Goal: Task Accomplishment & Management: Complete application form

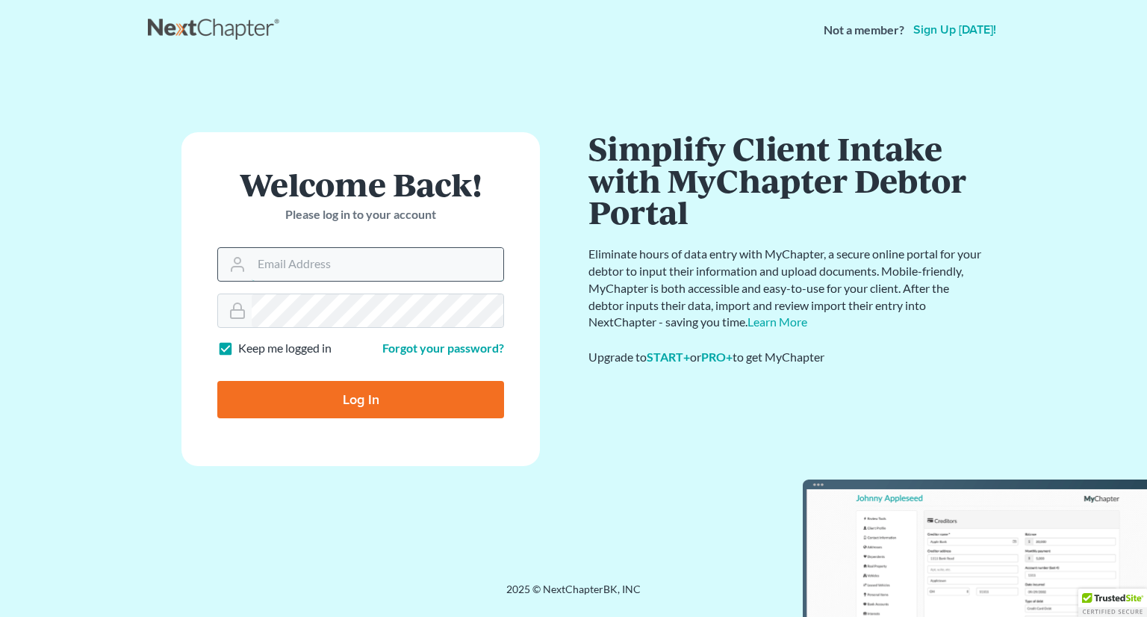
click at [424, 267] on input "Email Address" at bounding box center [378, 264] width 252 height 33
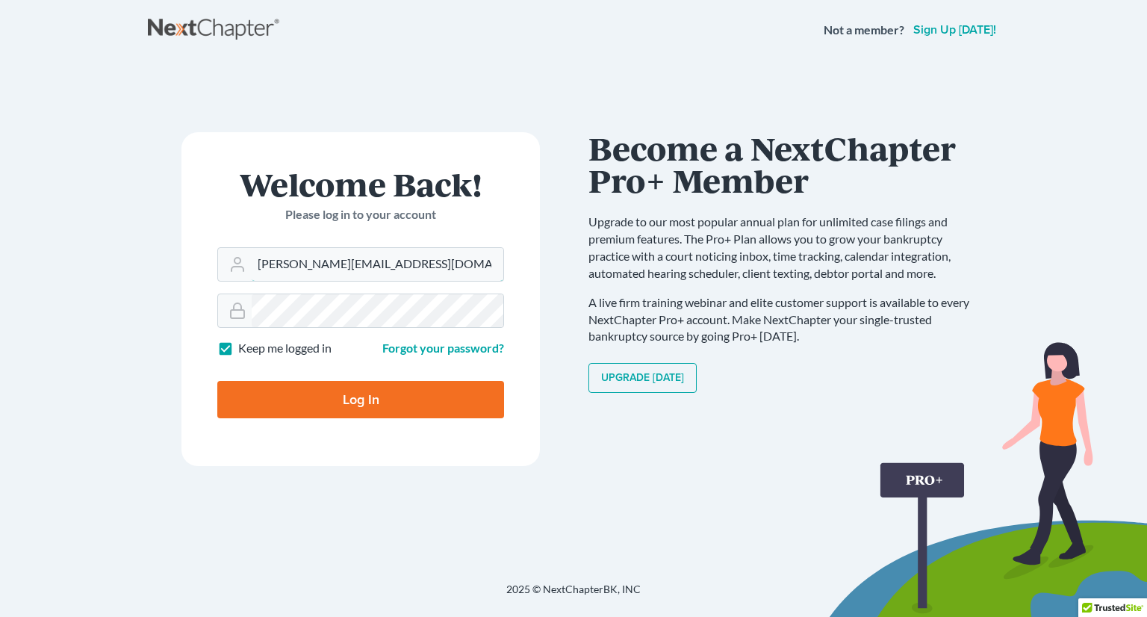
type input "[PERSON_NAME][EMAIL_ADDRESS][DOMAIN_NAME]"
click at [217, 381] on input "Log In" at bounding box center [360, 399] width 287 height 37
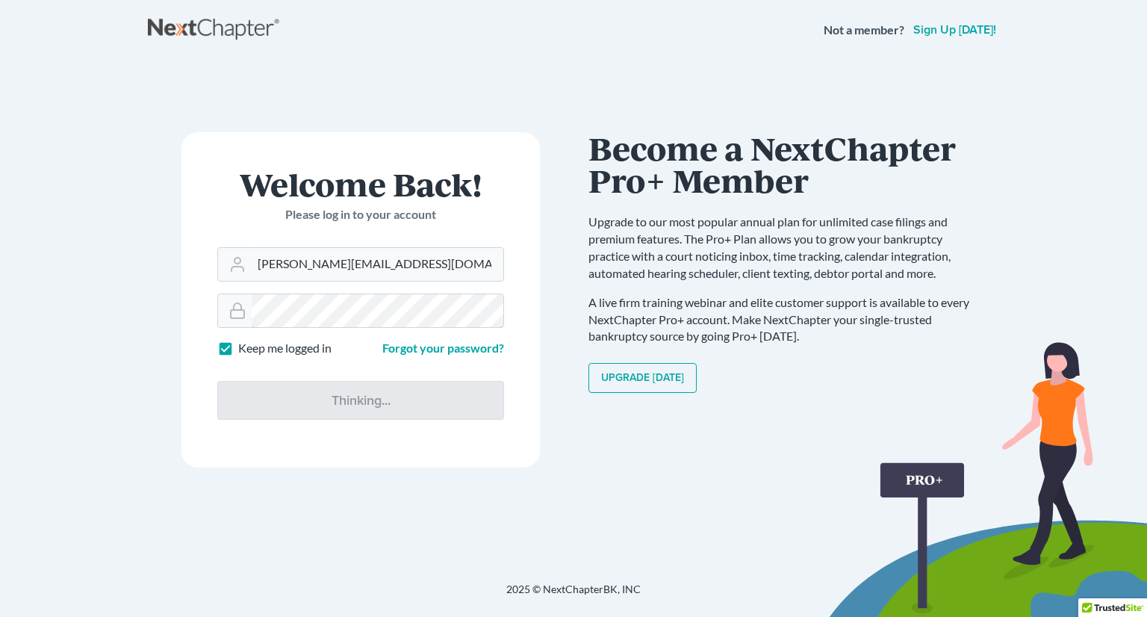
type input "Thinking..."
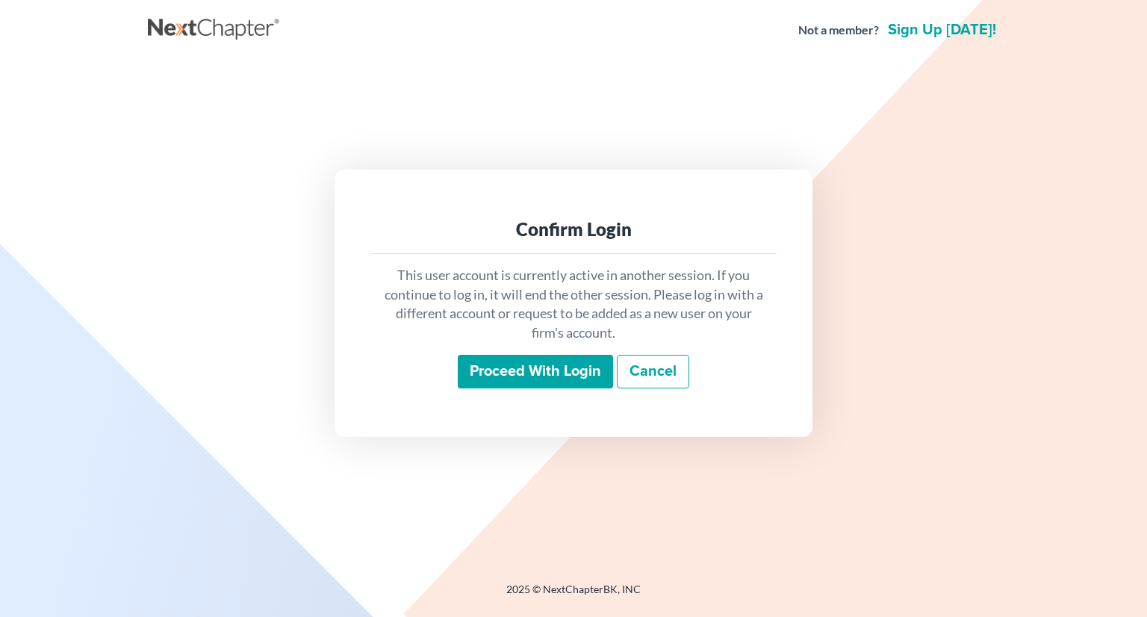
click at [529, 376] on input "Proceed with login" at bounding box center [535, 372] width 155 height 34
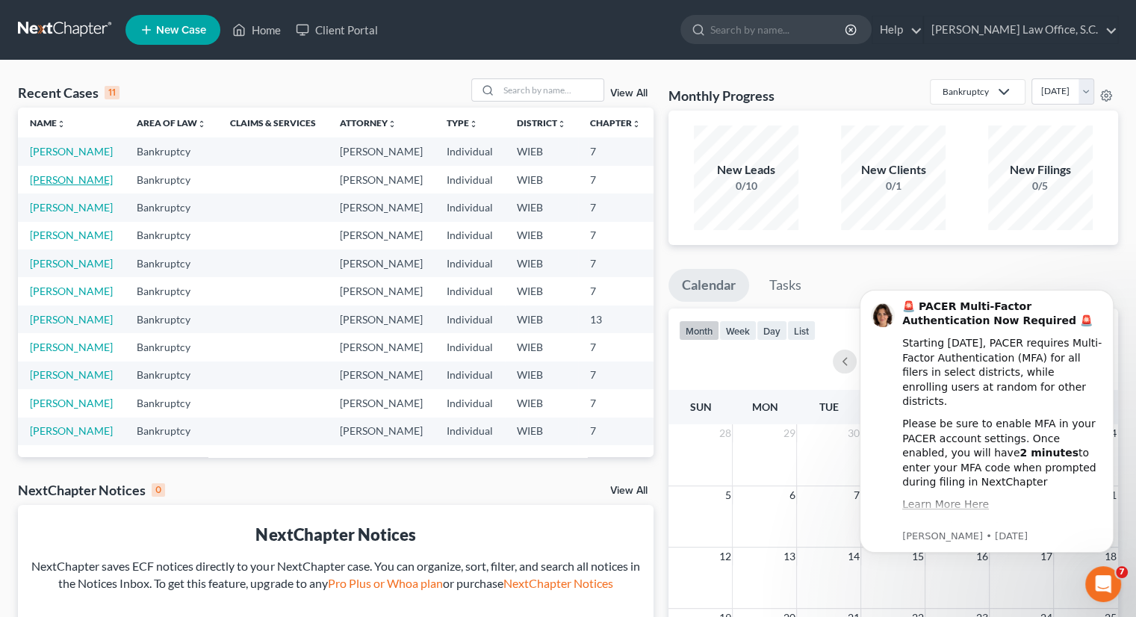
click at [48, 186] on link "[PERSON_NAME]" at bounding box center [71, 179] width 83 height 13
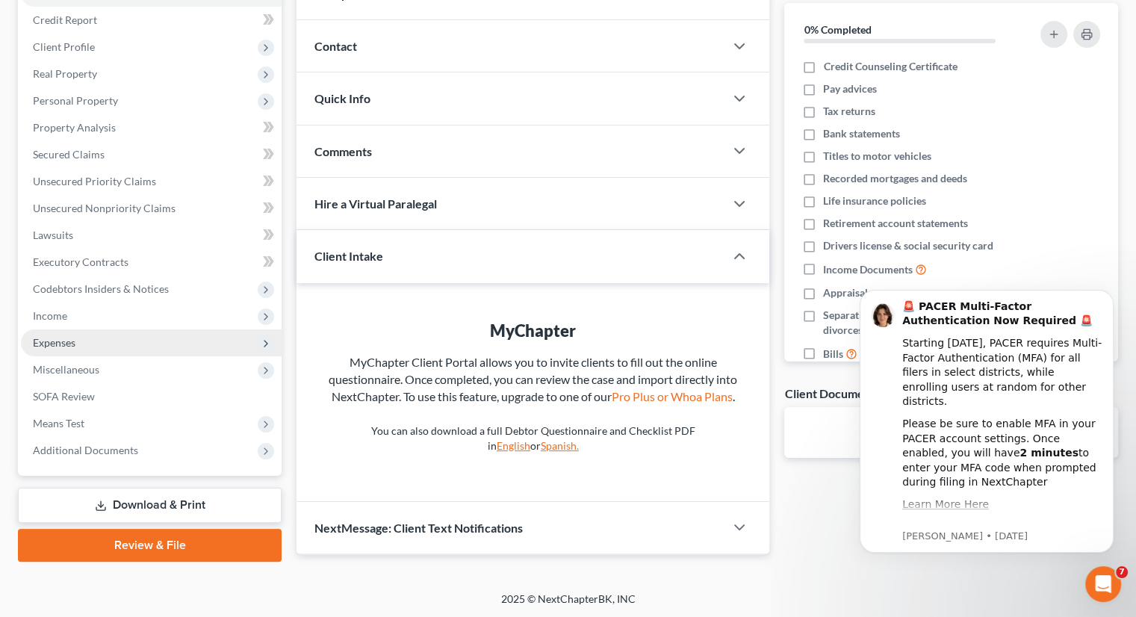
scroll to position [176, 0]
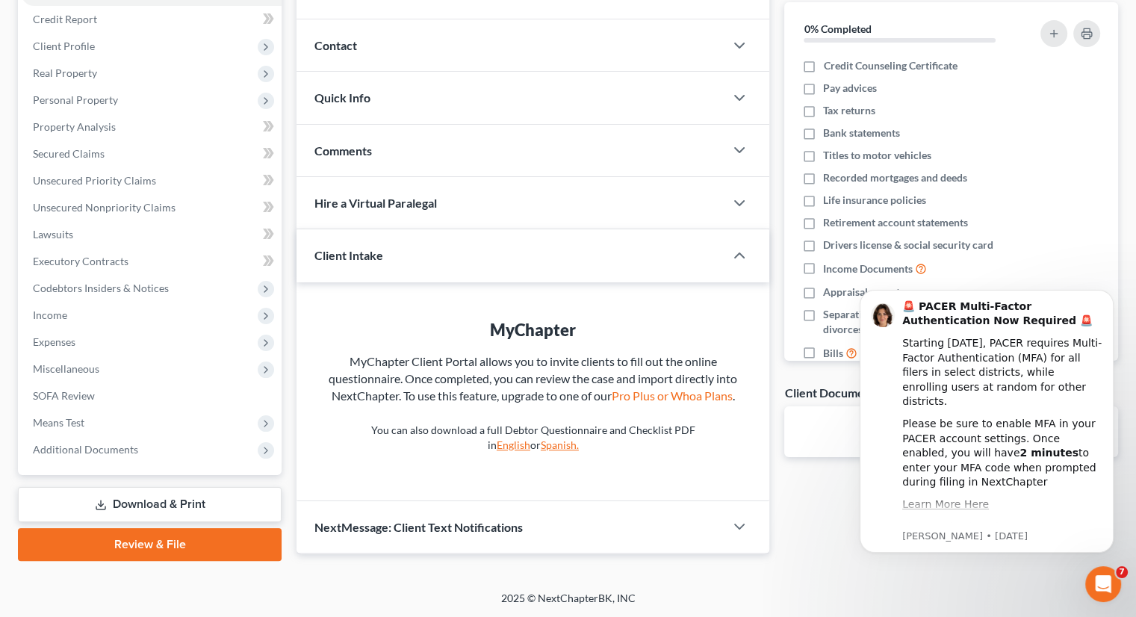
click at [175, 536] on link "Review & File" at bounding box center [150, 544] width 264 height 33
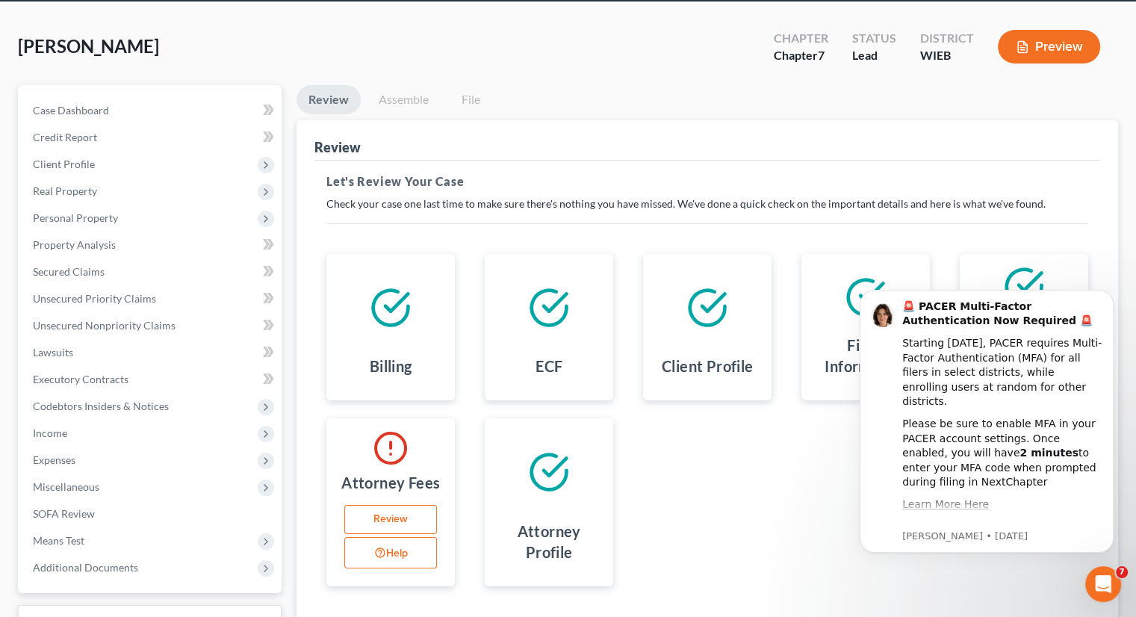
scroll to position [75, 0]
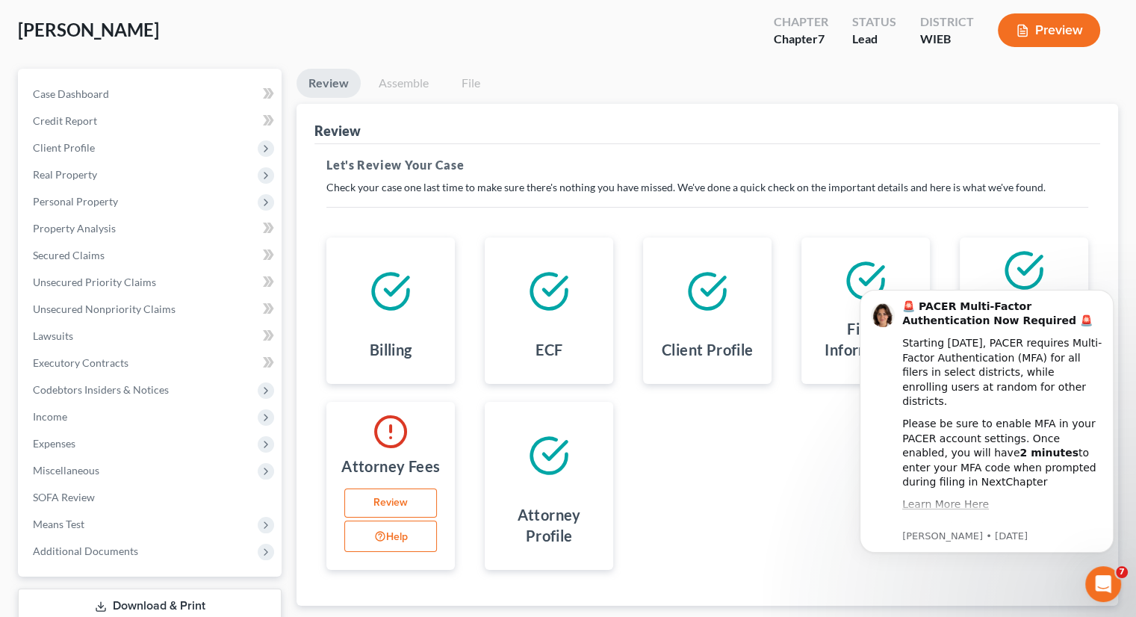
click at [411, 500] on link "Review" at bounding box center [390, 503] width 93 height 30
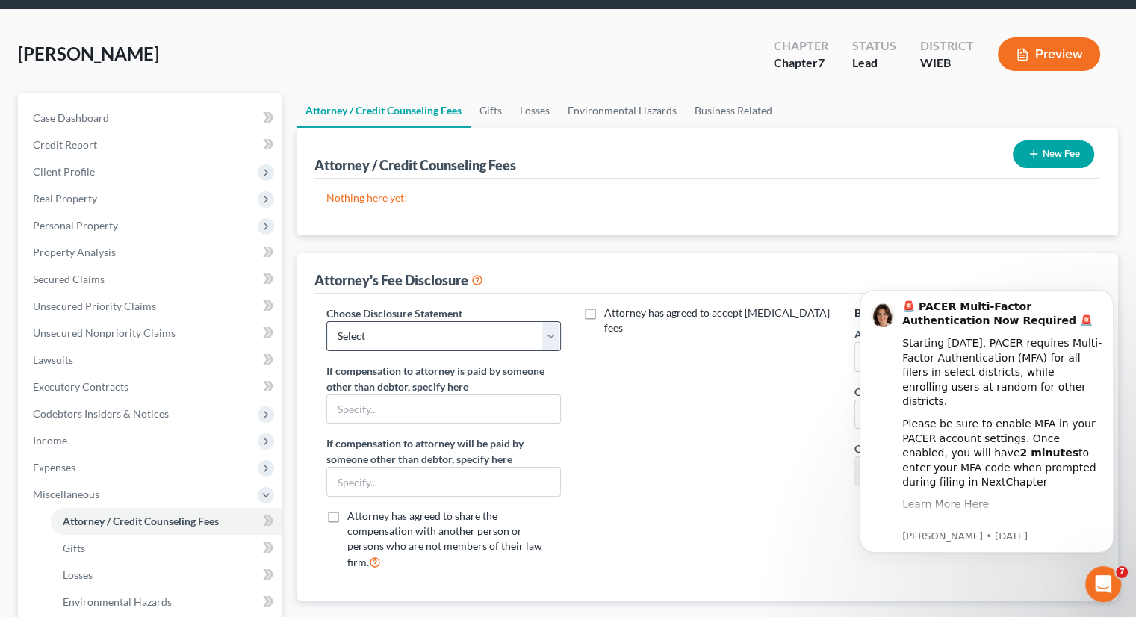
scroll to position [75, 0]
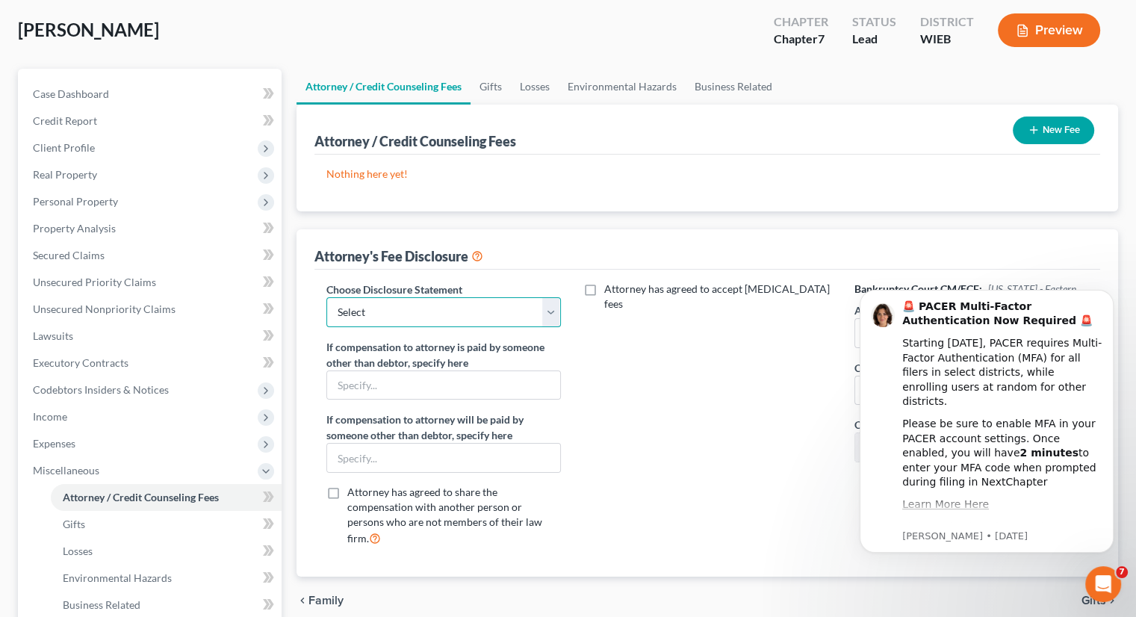
click at [552, 308] on select "Select Attorney [PERSON_NAME]" at bounding box center [443, 312] width 234 height 30
select select "0"
click at [326, 297] on select "Select Attorney [PERSON_NAME]" at bounding box center [443, 312] width 234 height 30
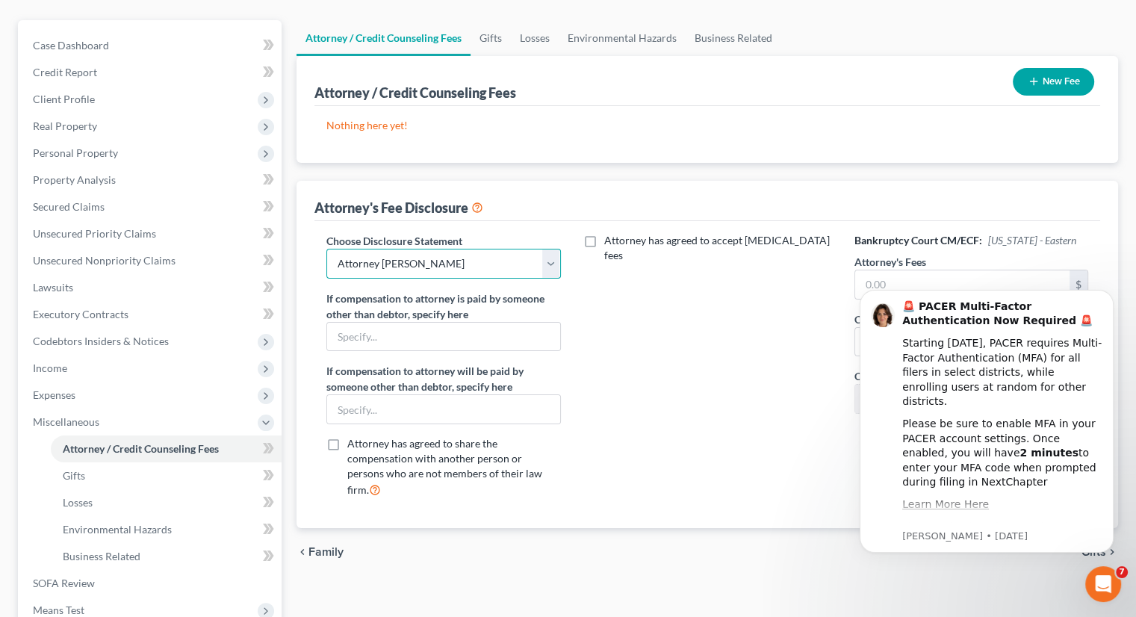
scroll to position [224, 0]
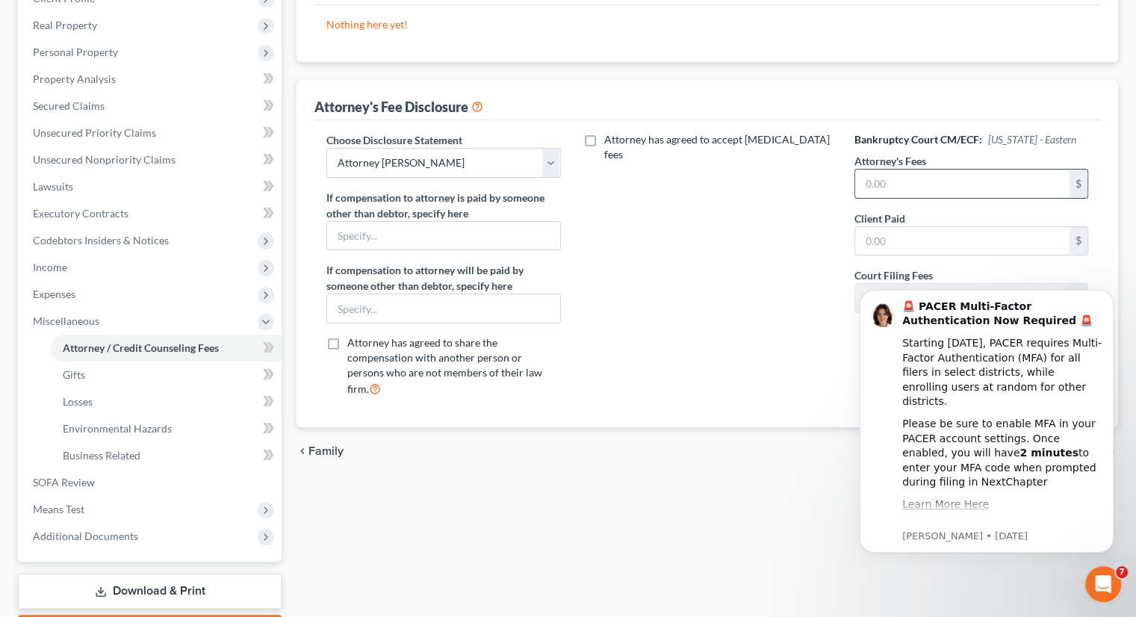
click at [916, 186] on input "text" at bounding box center [962, 184] width 214 height 28
click at [757, 205] on div "Attorney has agreed to accept [MEDICAL_DATA] fees" at bounding box center [708, 270] width 264 height 277
click at [1110, 294] on icon "Dismiss notification" at bounding box center [1108, 293] width 5 height 5
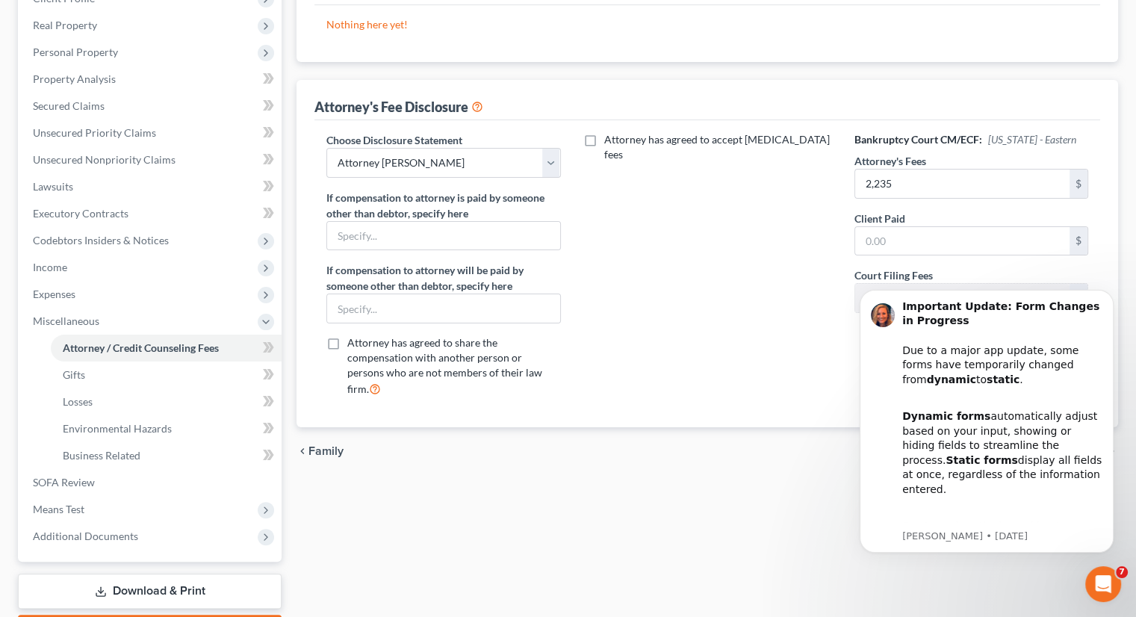
click at [1114, 298] on button "Dismiss notification" at bounding box center [1110, 294] width 16 height 16
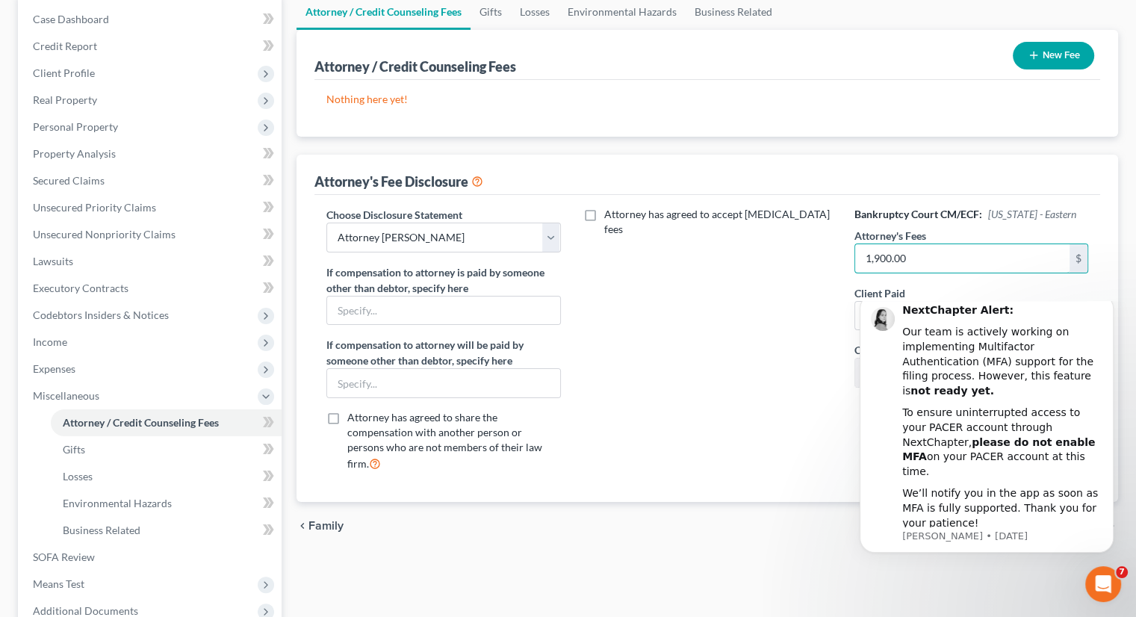
scroll to position [311, 0]
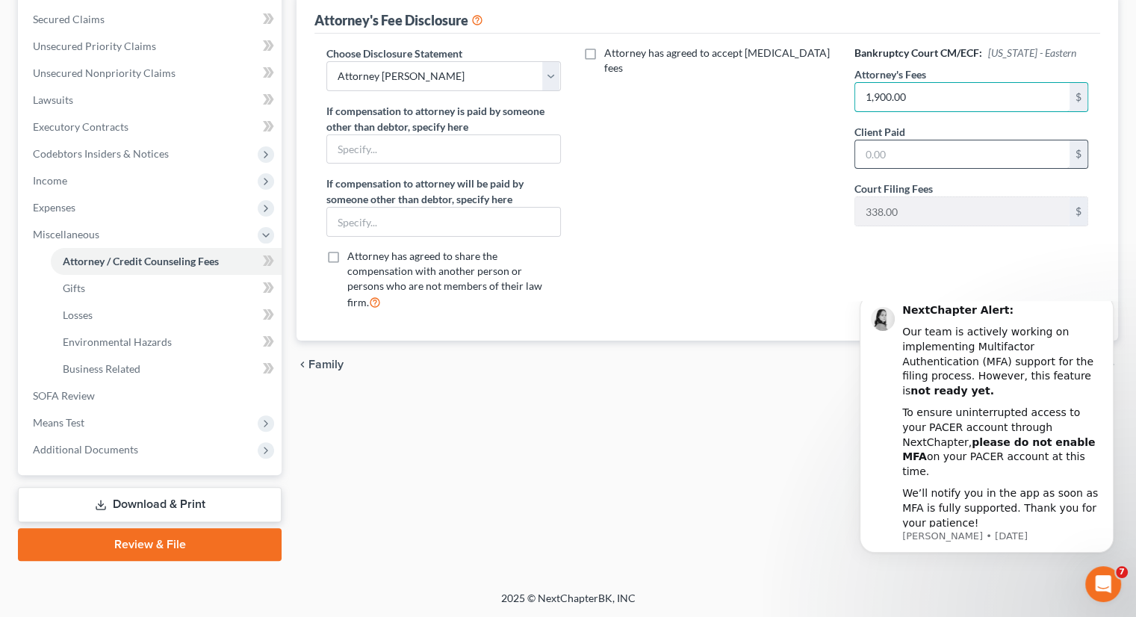
type input "1,900.00"
click at [877, 149] on input "text" at bounding box center [962, 154] width 214 height 28
click at [920, 246] on div "Bankruptcy Court CM/ECF: [US_STATE] - Eastern Attorney's Fees 1,900.00 $ Client…" at bounding box center [971, 184] width 264 height 277
click at [917, 255] on div "Bankruptcy Court CM/ECF: [US_STATE] - Eastern Attorney's Fees 1,900.00 $ Client…" at bounding box center [971, 184] width 264 height 277
click at [929, 150] on input "2,235" at bounding box center [962, 154] width 214 height 28
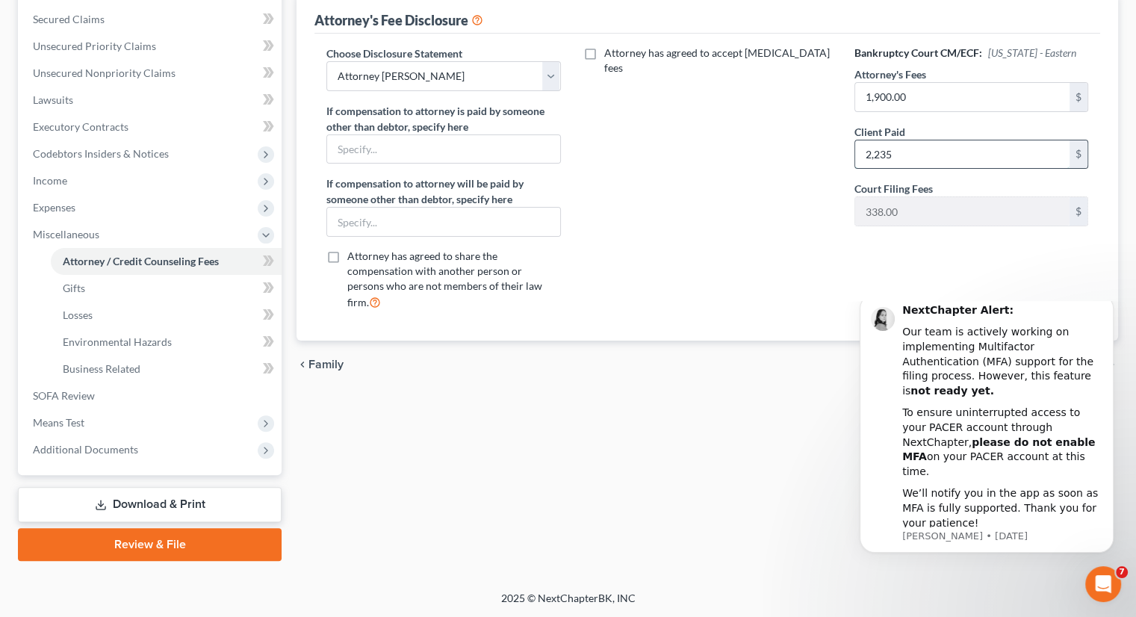
click at [929, 150] on input "2,235" at bounding box center [962, 154] width 214 height 28
type input "2,238"
click at [807, 255] on div "Attorney has agreed to accept [MEDICAL_DATA] fees" at bounding box center [708, 184] width 264 height 277
click at [1108, 302] on icon "Dismiss notification" at bounding box center [1109, 298] width 8 height 8
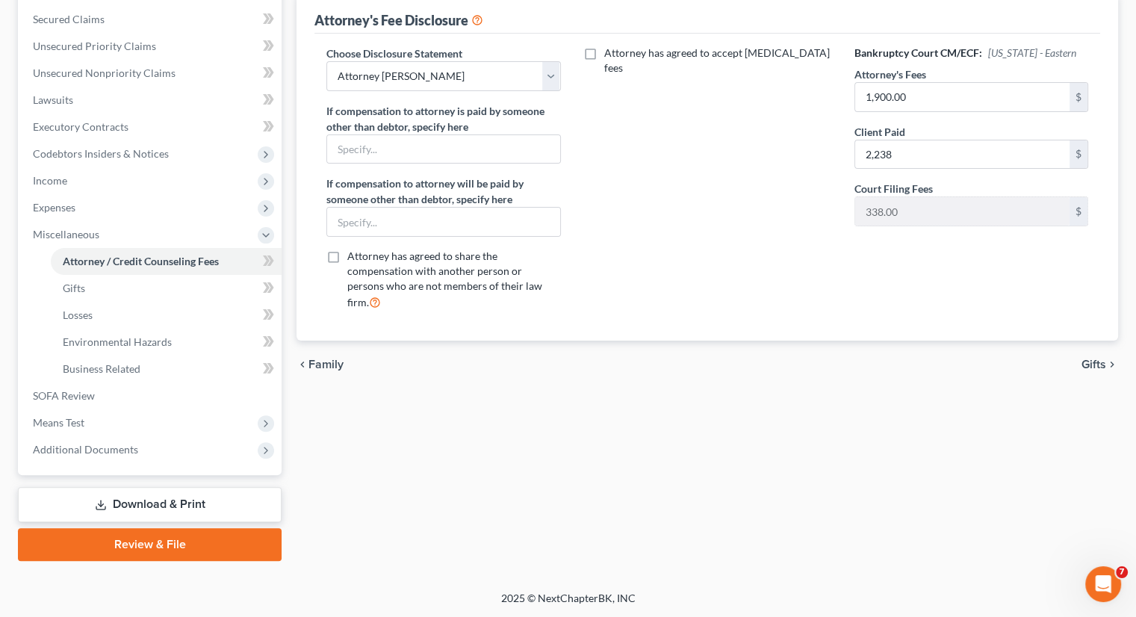
click at [1098, 358] on span "Gifts" at bounding box center [1093, 364] width 25 height 12
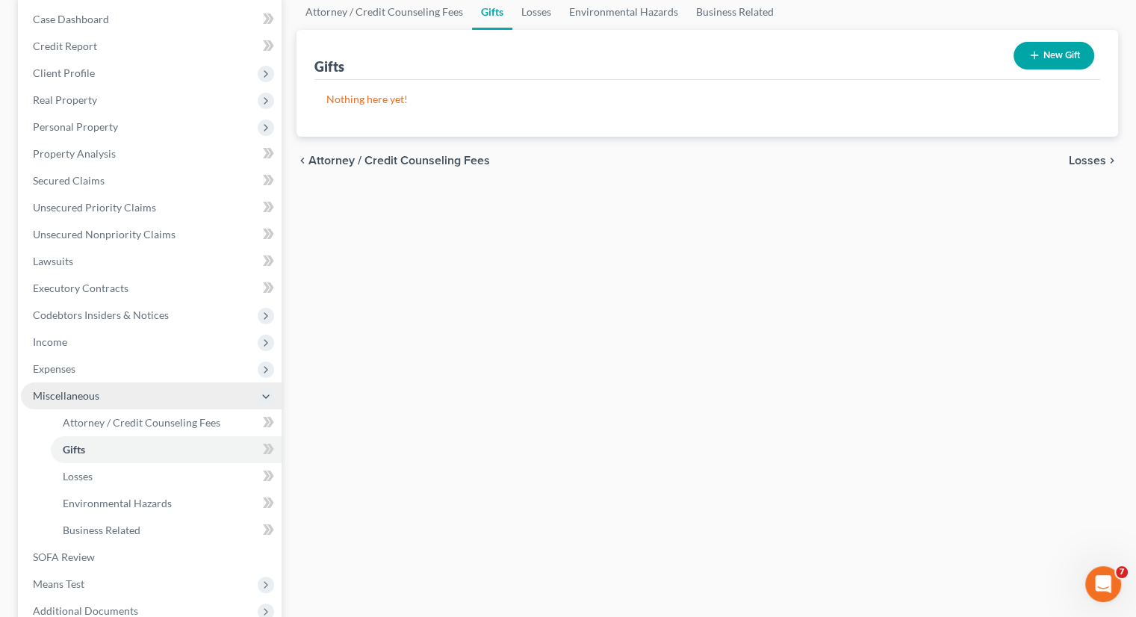
scroll to position [224, 0]
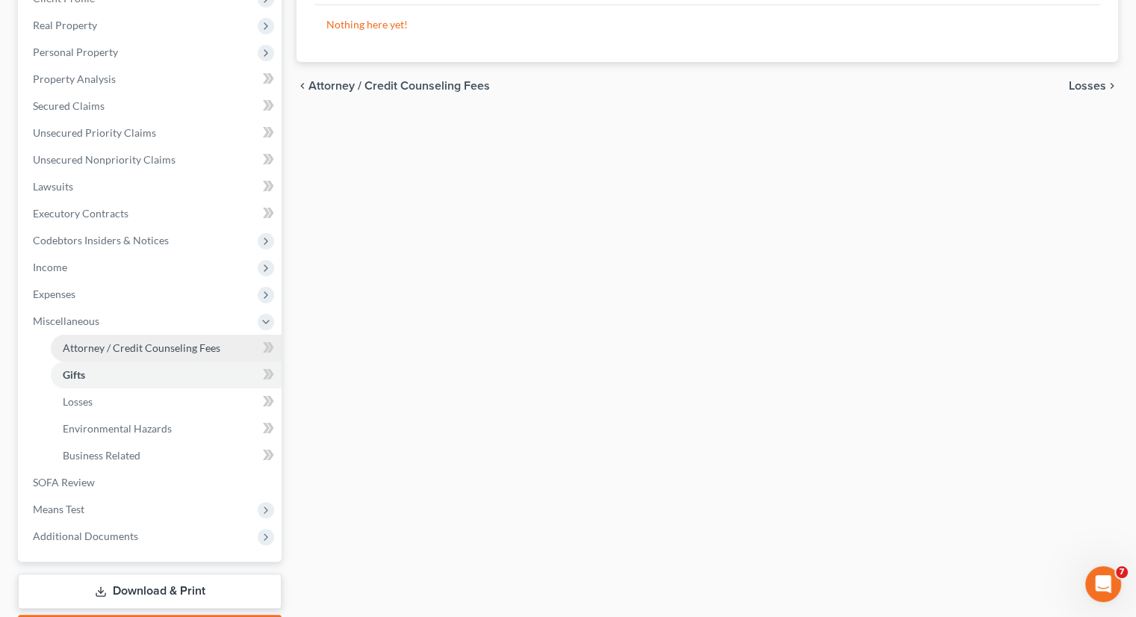
click at [118, 350] on span "Attorney / Credit Counseling Fees" at bounding box center [142, 347] width 158 height 13
select select "0"
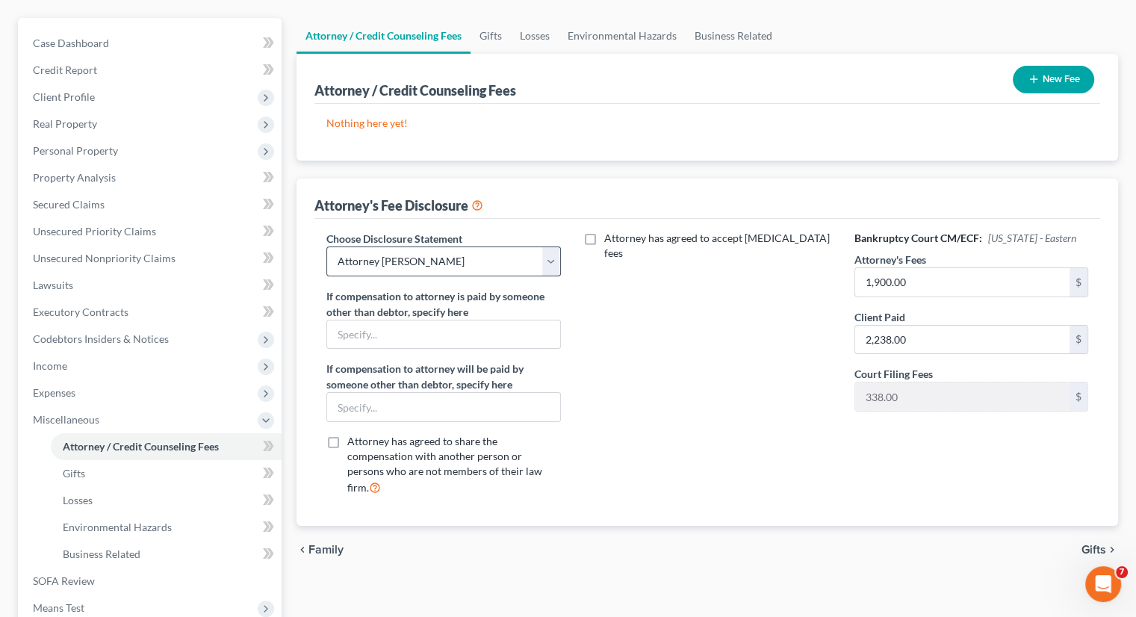
scroll to position [149, 0]
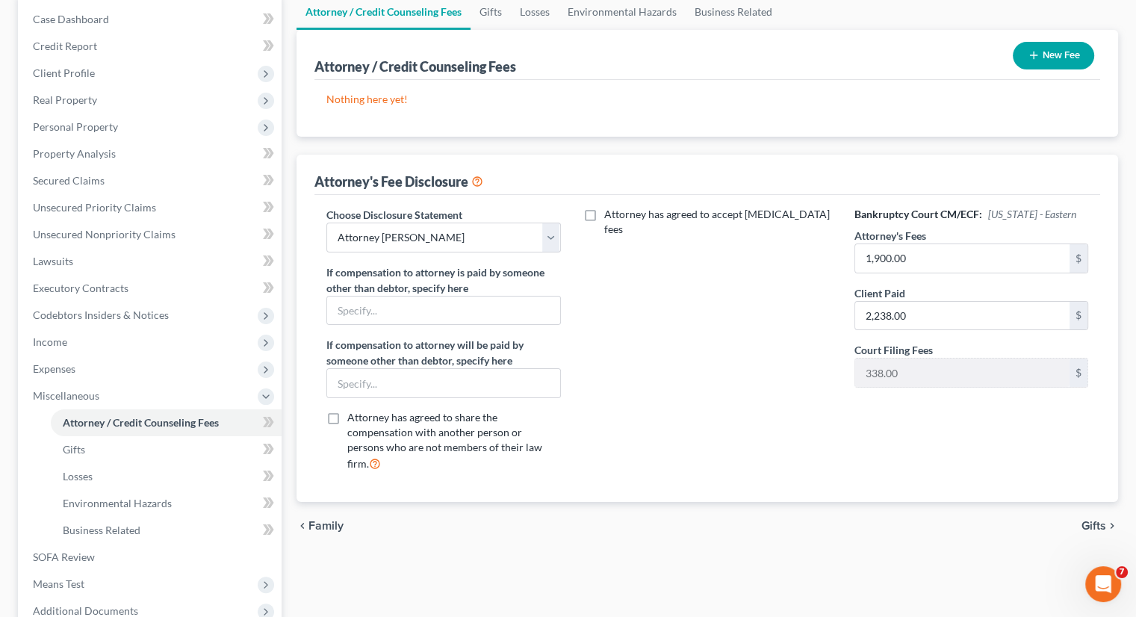
click at [1046, 58] on button "New Fee" at bounding box center [1053, 56] width 81 height 28
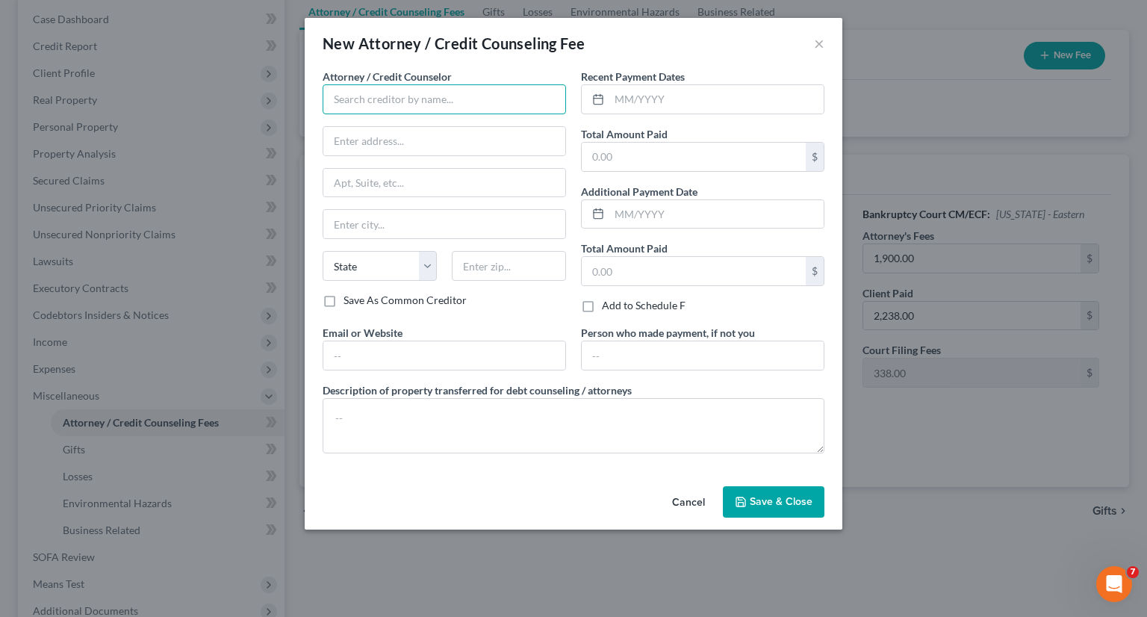
click at [527, 89] on input "text" at bounding box center [444, 99] width 243 height 30
type input "[PERSON_NAME]"
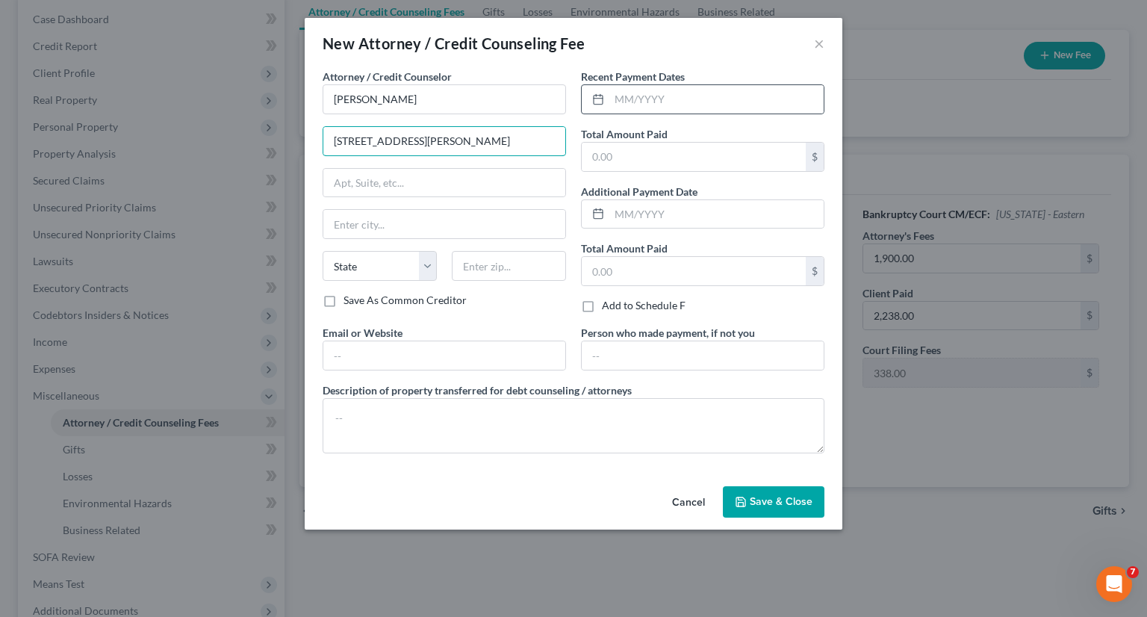
type input "[STREET_ADDRESS][PERSON_NAME]"
type input "Fond du Lac"
select select "52"
type input "54935"
type input "Fond Du Lac"
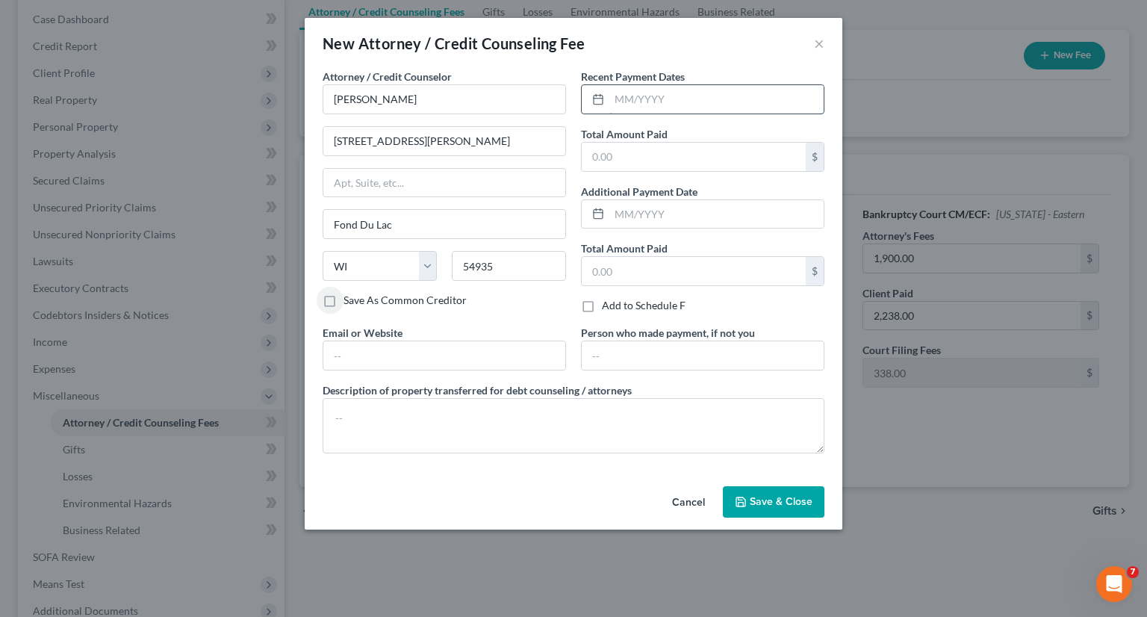
click at [645, 107] on input "text" at bounding box center [716, 99] width 214 height 28
click at [696, 162] on input "text" at bounding box center [694, 157] width 224 height 28
type input "500.00"
click at [684, 110] on input "text" at bounding box center [716, 99] width 214 height 28
type input "[DATE]"
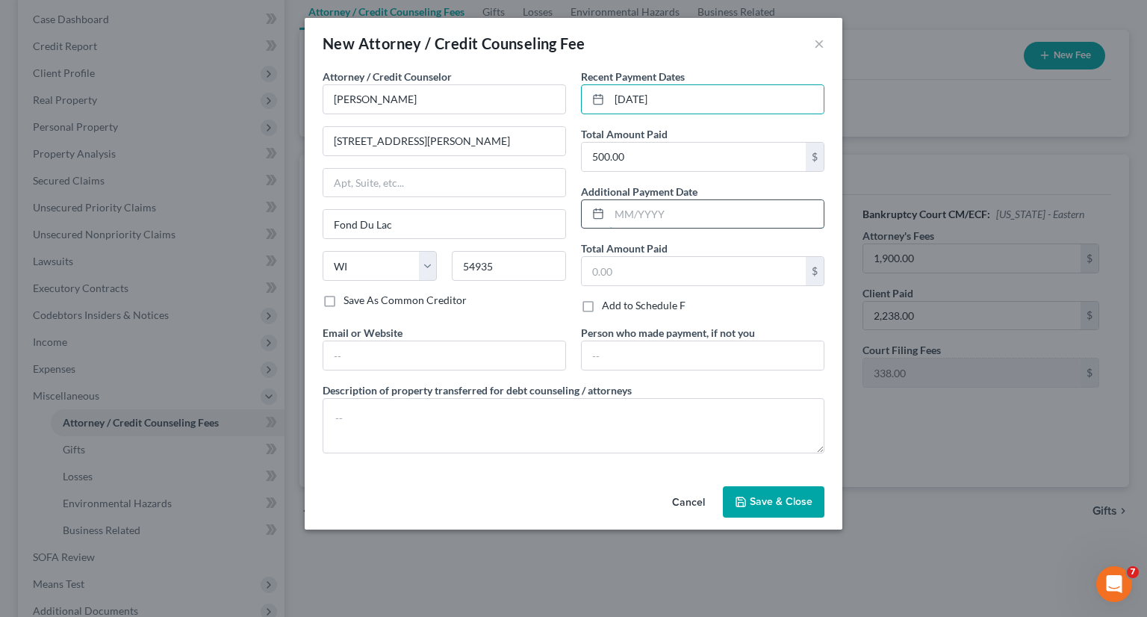
click at [618, 214] on input "text" at bounding box center [716, 214] width 214 height 28
drag, startPoint x: 657, startPoint y: 215, endPoint x: 526, endPoint y: 261, distance: 139.1
type input "1738.00"
click at [526, 261] on input "54935" at bounding box center [509, 266] width 114 height 30
drag, startPoint x: 671, startPoint y: 212, endPoint x: 514, endPoint y: 235, distance: 158.5
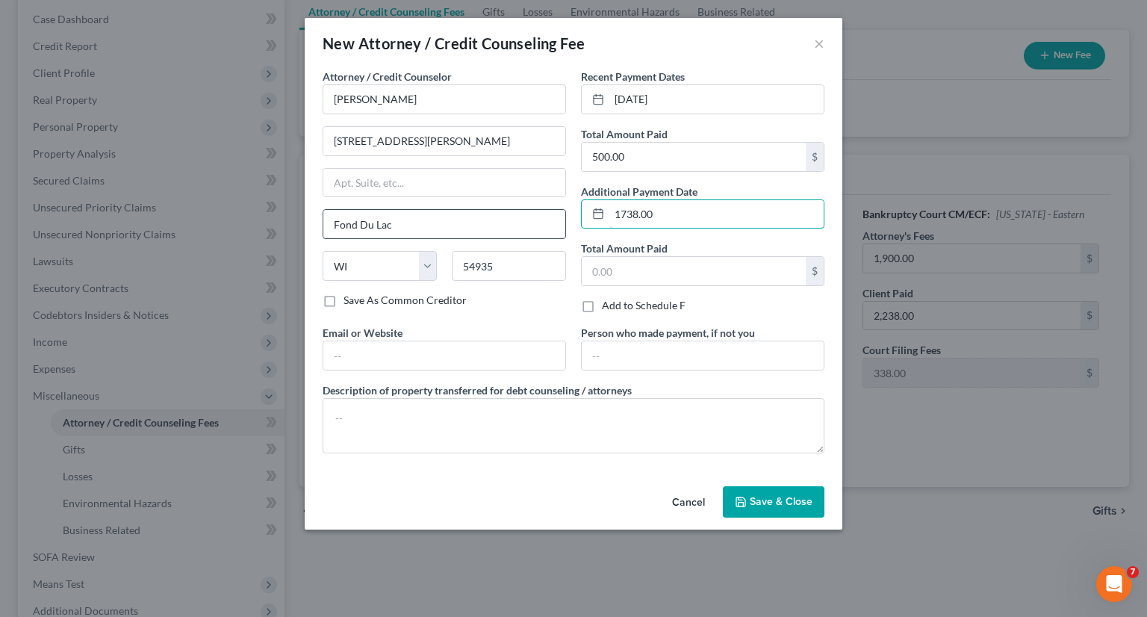
click at [514, 235] on div "Attorney / Credit Counselor * [PERSON_NAME] [STREET_ADDRESS][PERSON_NAME] Fond …" at bounding box center [573, 267] width 517 height 397
click at [621, 260] on input "text" at bounding box center [694, 271] width 224 height 28
paste input "1738.00"
type input "1,738.00"
click at [637, 235] on div "Recent Payment Dates [DATE] Total Amount Paid 500.00 $ Additional Payment Date …" at bounding box center [703, 197] width 258 height 256
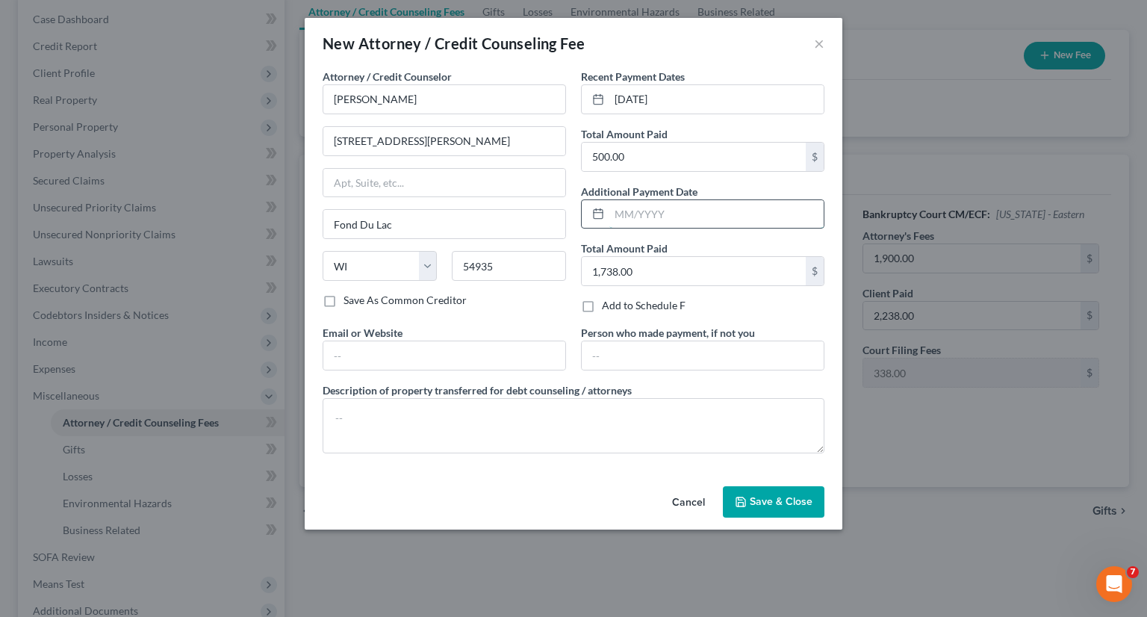
click at [639, 223] on input "text" at bounding box center [716, 214] width 214 height 28
drag, startPoint x: 783, startPoint y: 45, endPoint x: 764, endPoint y: 46, distance: 19.4
click at [783, 45] on div "New Attorney / Credit Counseling Fee ×" at bounding box center [574, 43] width 538 height 51
click at [756, 498] on span "Save & Close" at bounding box center [781, 501] width 63 height 13
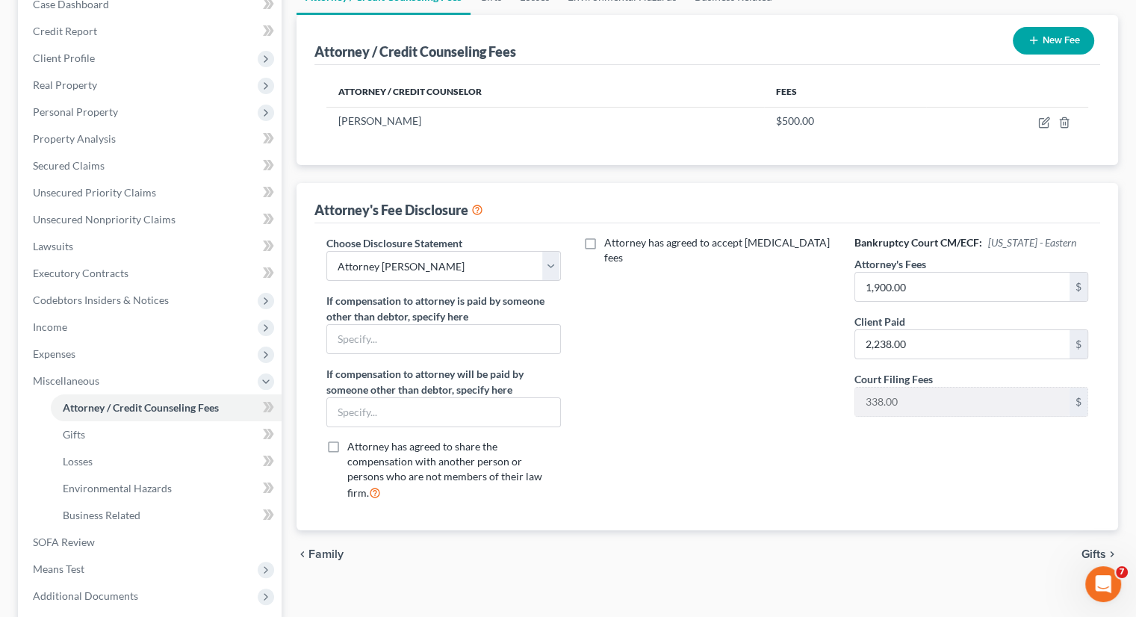
scroll to position [224, 0]
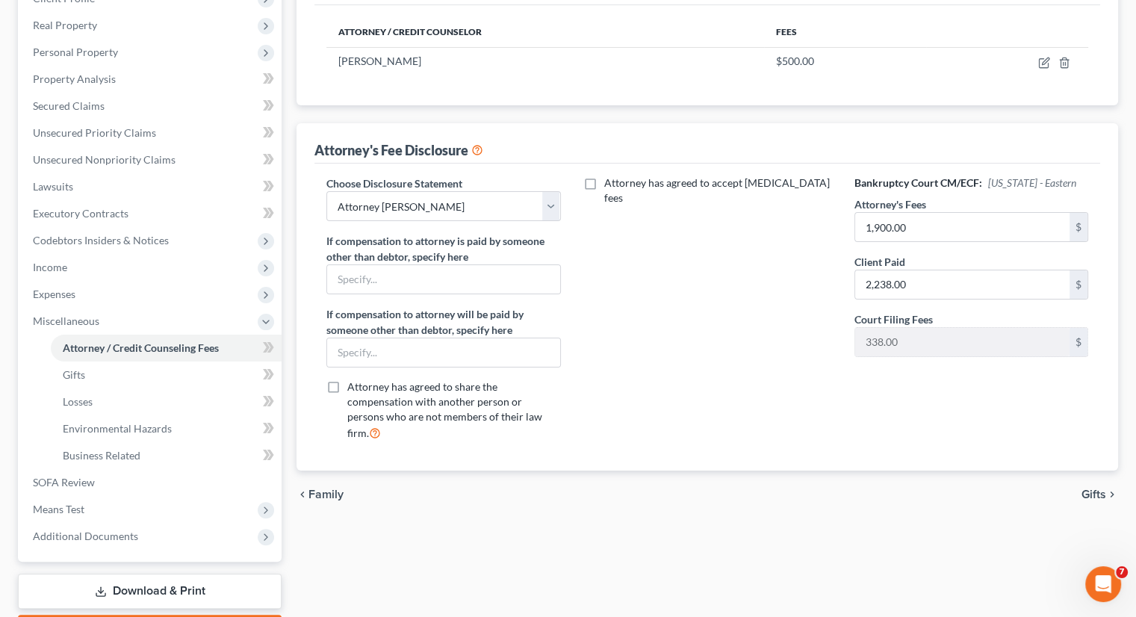
click at [191, 588] on link "Download & Print" at bounding box center [150, 591] width 264 height 35
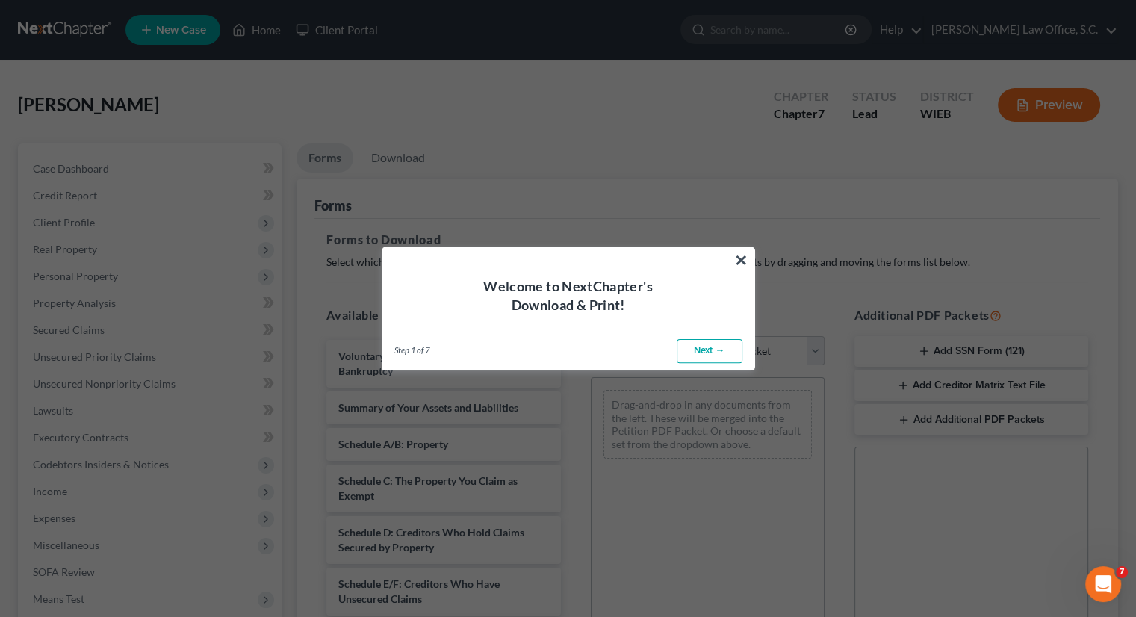
click at [712, 350] on link "Next →" at bounding box center [710, 351] width 66 height 24
select select "0"
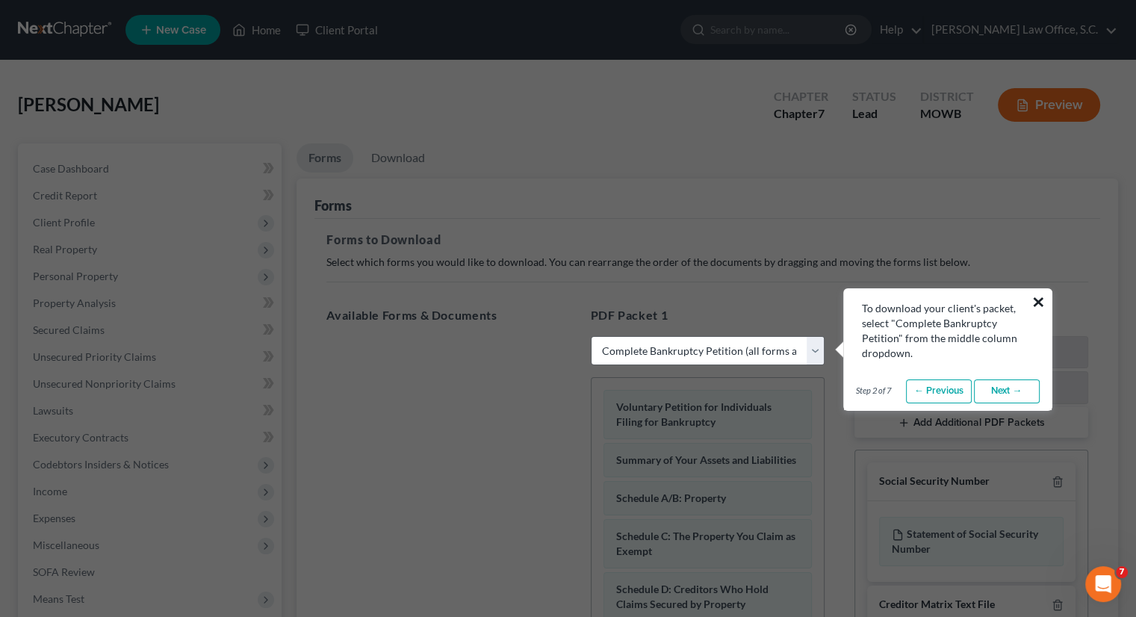
click at [1040, 294] on button "×" at bounding box center [1038, 302] width 14 height 24
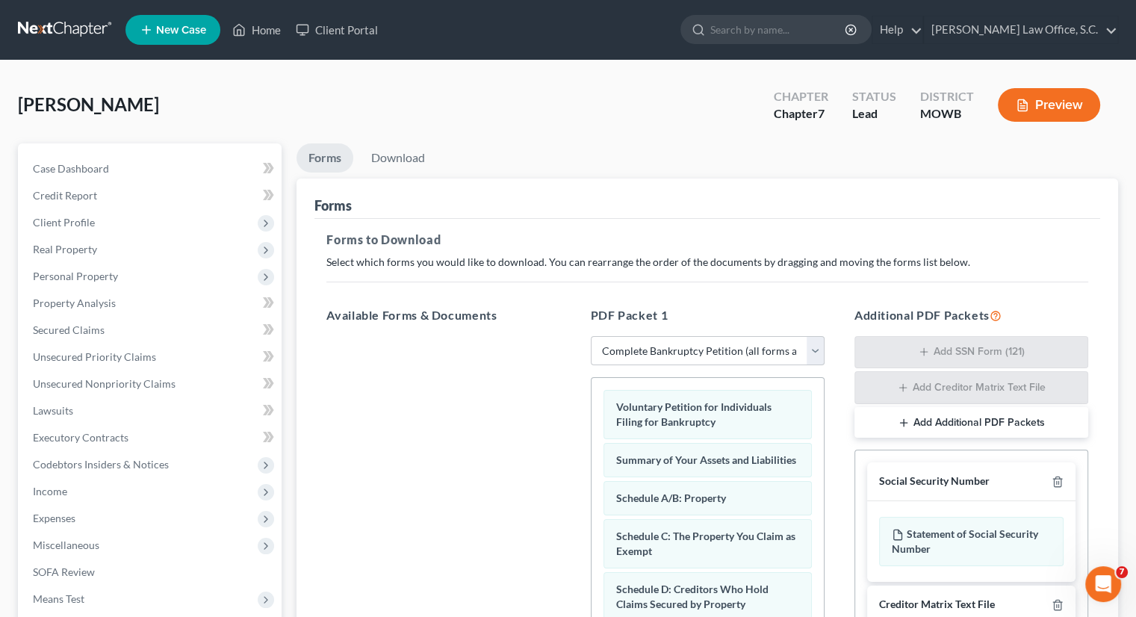
click at [826, 355] on div "PDF Packet 1 Choose Default Petition PDF Packet Complete Bankruptcy Petition (a…" at bounding box center [708, 548] width 264 height 508
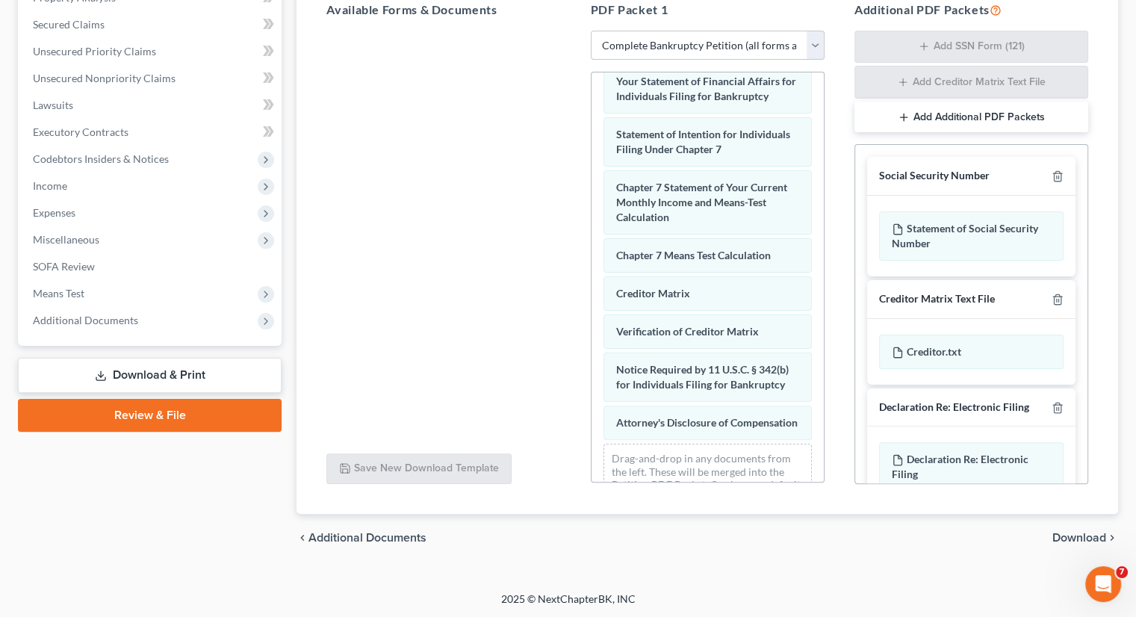
scroll to position [594, 0]
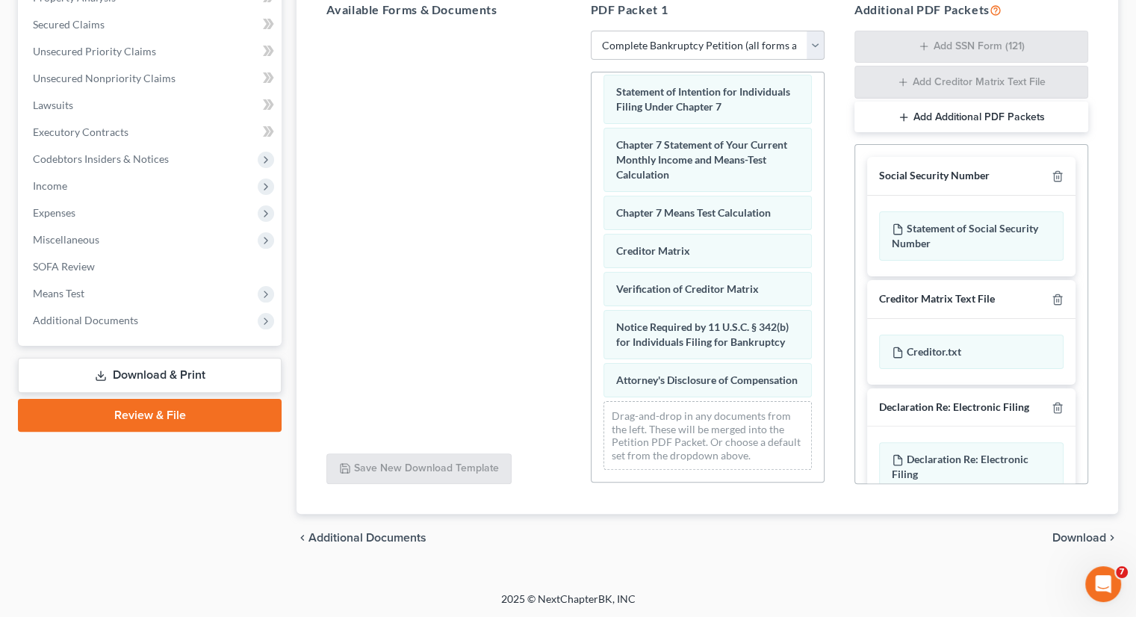
drag, startPoint x: 960, startPoint y: 234, endPoint x: 737, endPoint y: 429, distance: 296.9
click at [737, 429] on div "Available Forms & Documents Save New Download Template PDF Packet 1 Choose Defa…" at bounding box center [707, 243] width 792 height 508
drag, startPoint x: 966, startPoint y: 229, endPoint x: 981, endPoint y: 218, distance: 18.2
click at [981, 218] on div "Statement of Social Security Number" at bounding box center [971, 235] width 184 height 49
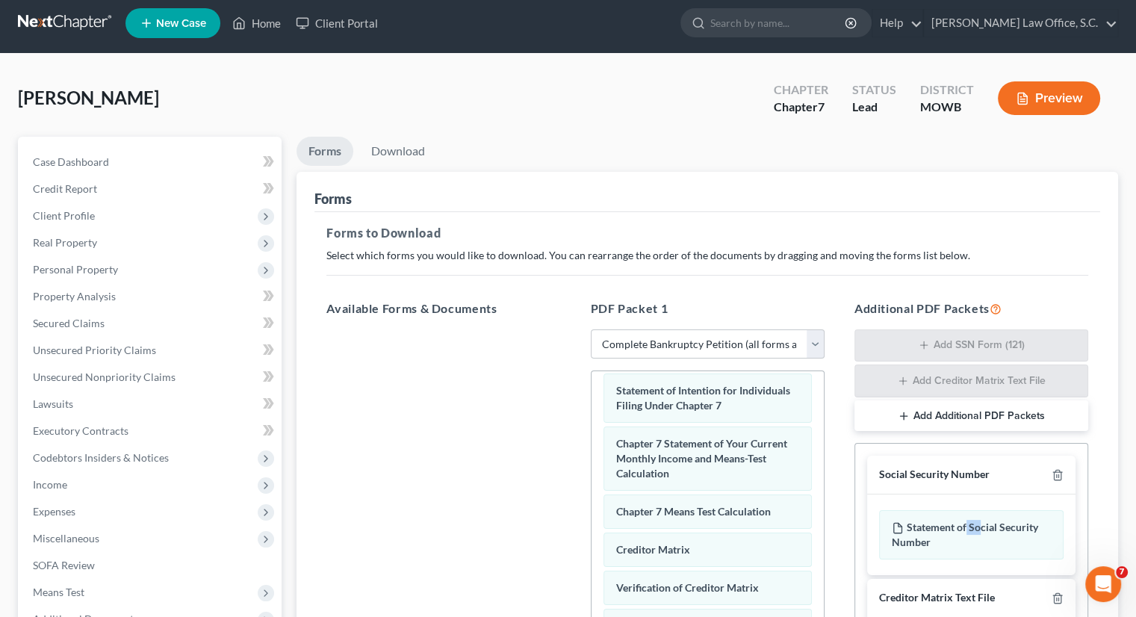
click at [978, 418] on button "Add Additional PDF Packets" at bounding box center [971, 415] width 234 height 31
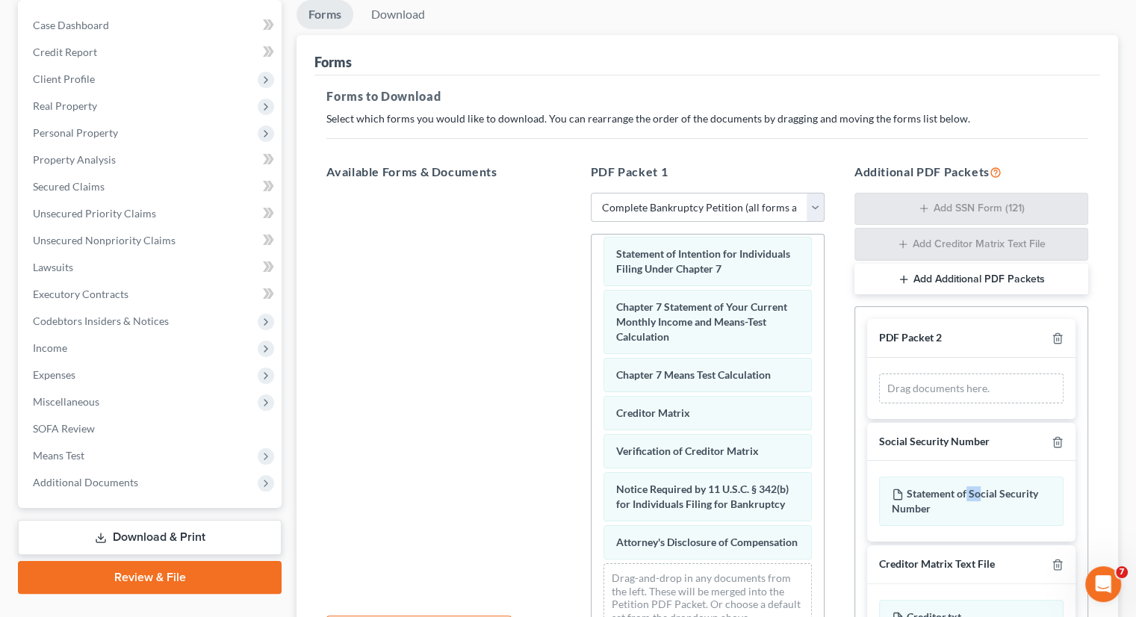
scroll to position [156, 0]
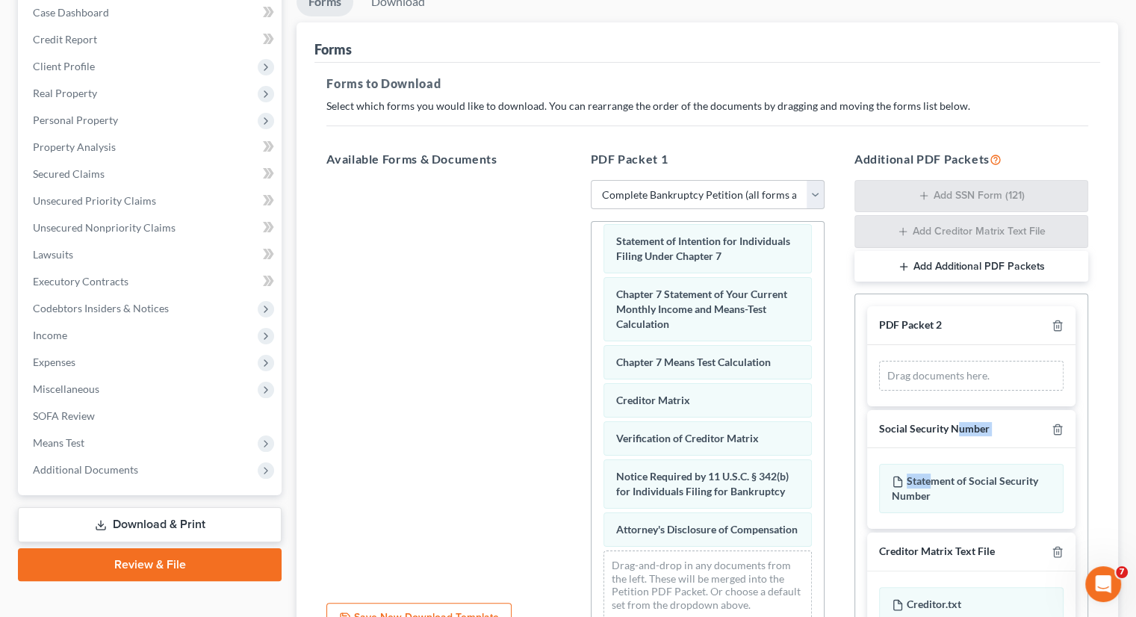
drag, startPoint x: 932, startPoint y: 467, endPoint x: 954, endPoint y: 419, distance: 52.5
click at [958, 416] on div "Social Security Number Statement of Social Security Number" at bounding box center [971, 469] width 208 height 119
drag, startPoint x: 941, startPoint y: 427, endPoint x: 950, endPoint y: 360, distance: 67.8
click at [950, 360] on div "PDF Packet 2 Drag documents here. Social Security Number Statement of Social Se…" at bounding box center [971, 532] width 232 height 477
click at [925, 376] on div "Drag documents here." at bounding box center [971, 376] width 184 height 30
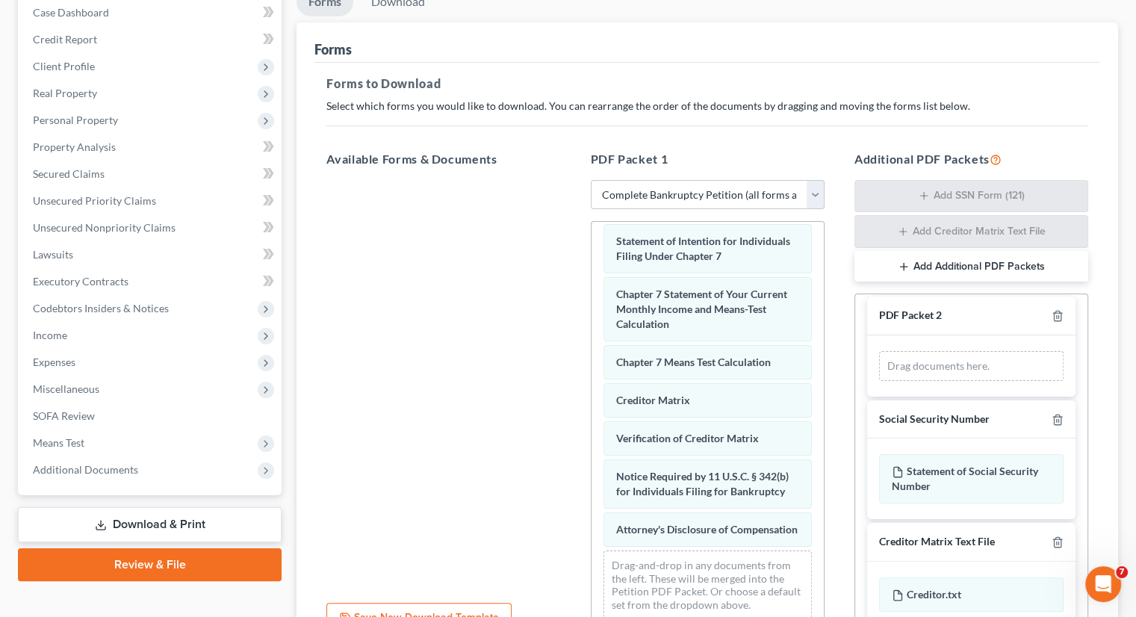
scroll to position [0, 0]
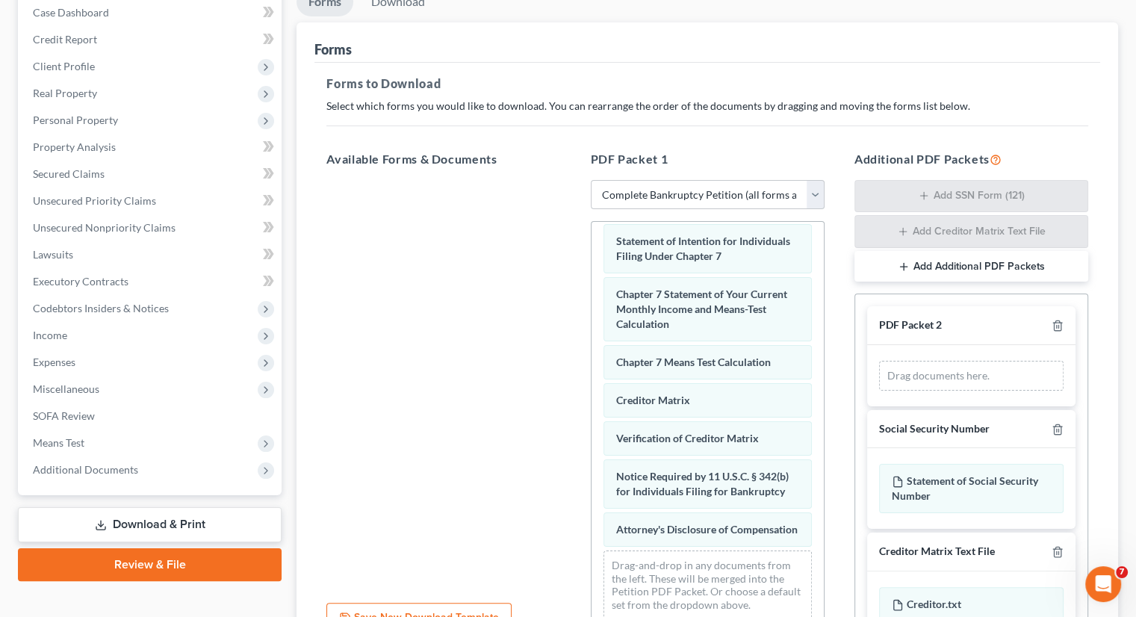
click at [1054, 323] on div "PDF Packet 2" at bounding box center [971, 325] width 208 height 39
click at [1057, 326] on line "button" at bounding box center [1057, 327] width 0 height 3
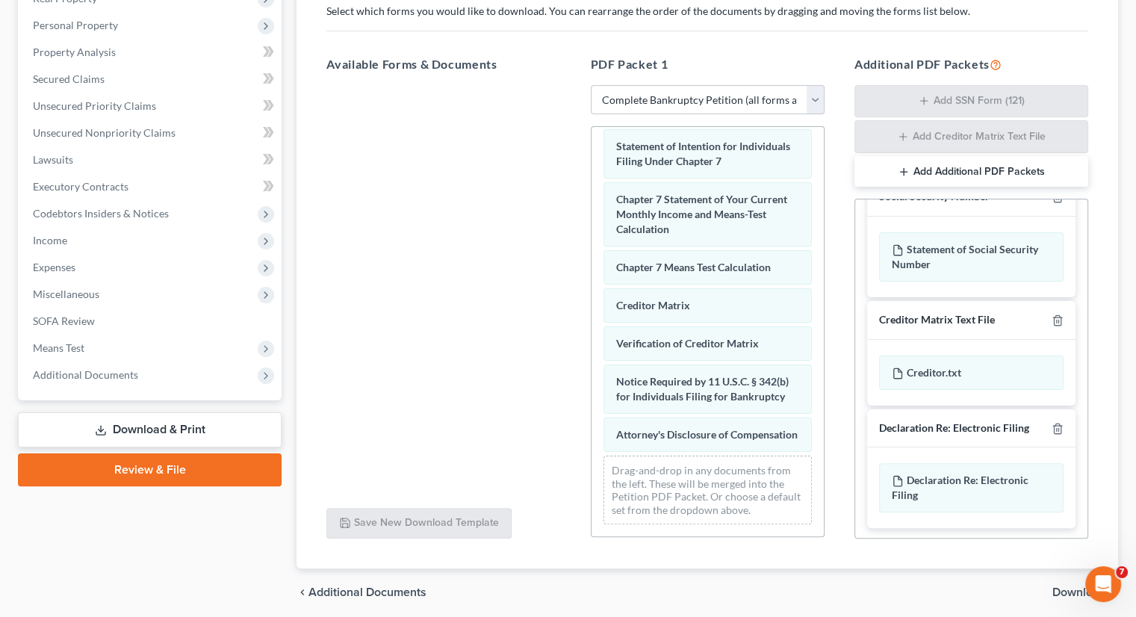
scroll to position [305, 0]
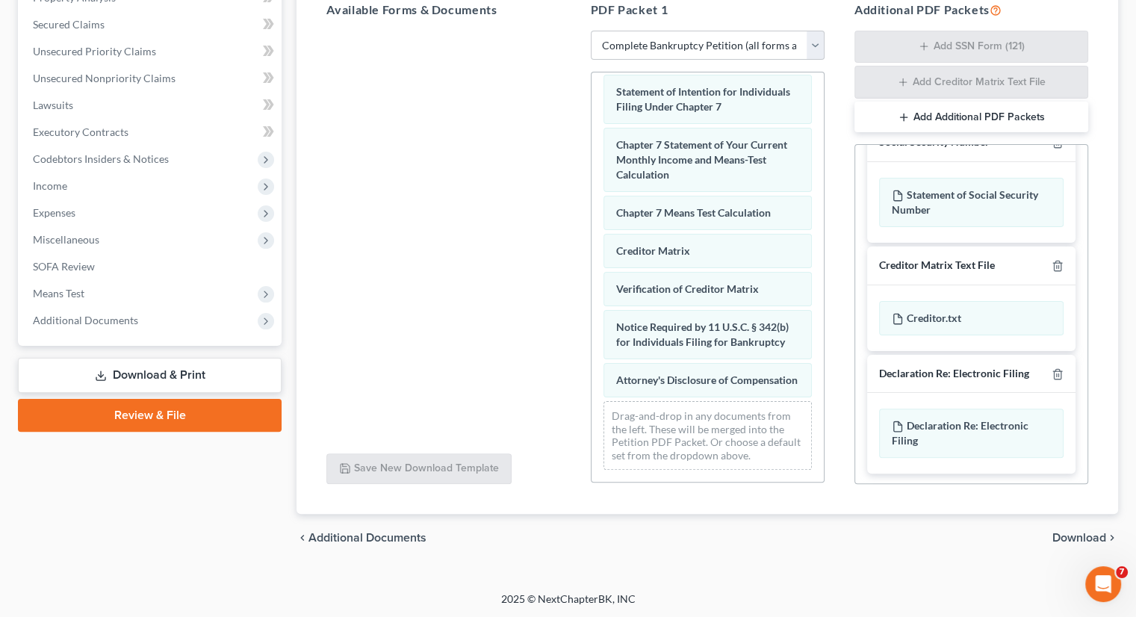
click at [1060, 535] on span "Download" at bounding box center [1079, 538] width 54 height 12
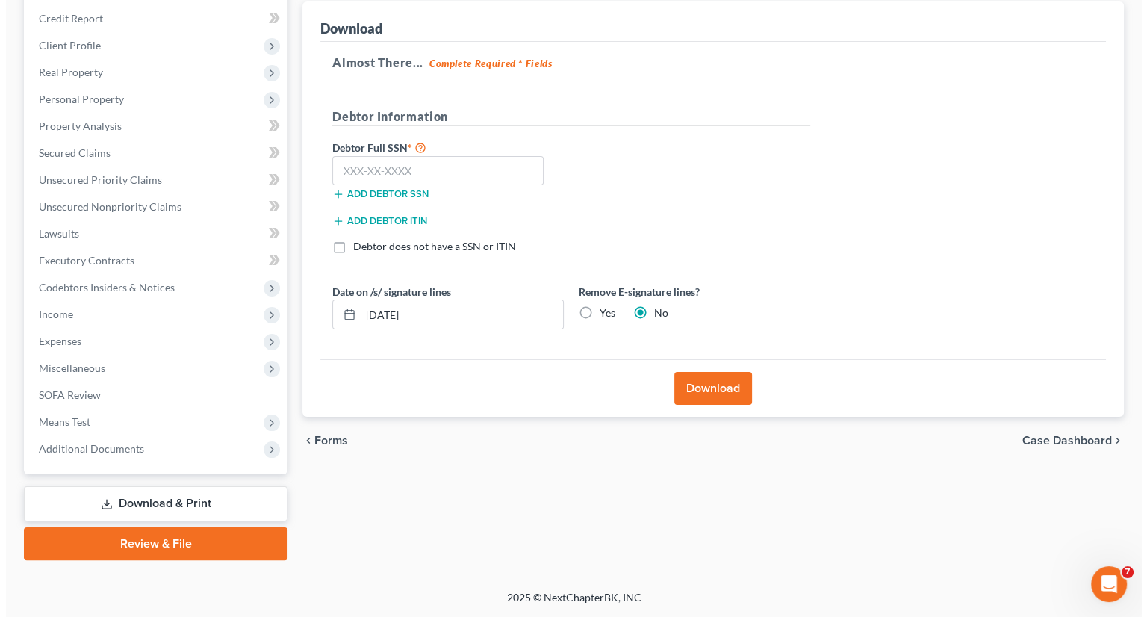
scroll to position [176, 0]
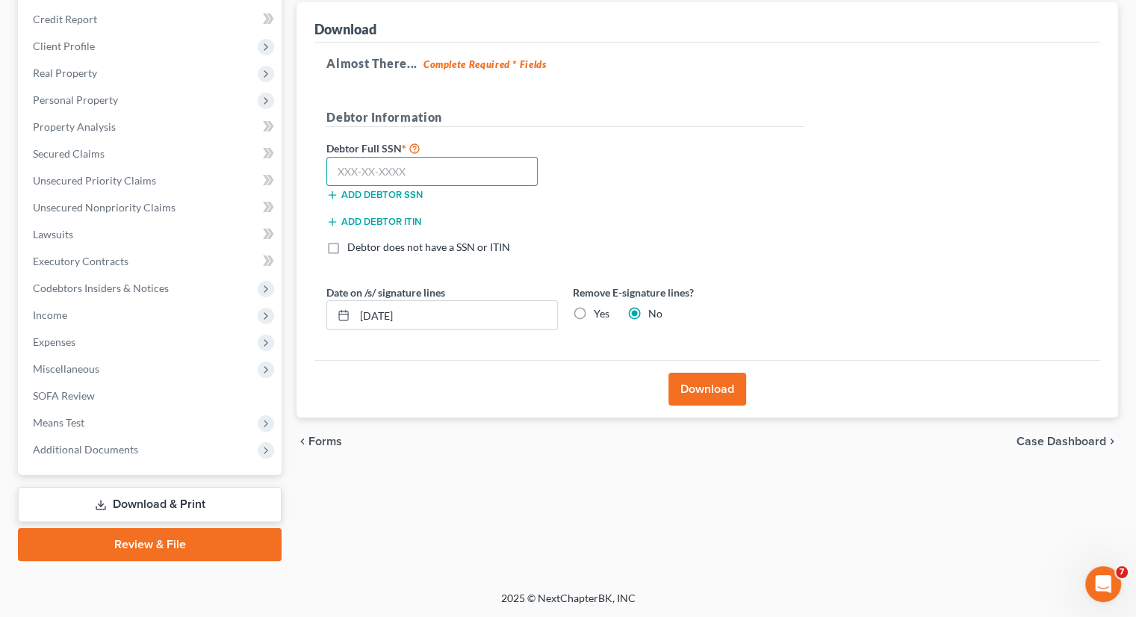
click at [463, 176] on input "text" at bounding box center [431, 172] width 211 height 30
type input "394-70-7735"
click at [724, 386] on button "Download" at bounding box center [707, 389] width 78 height 33
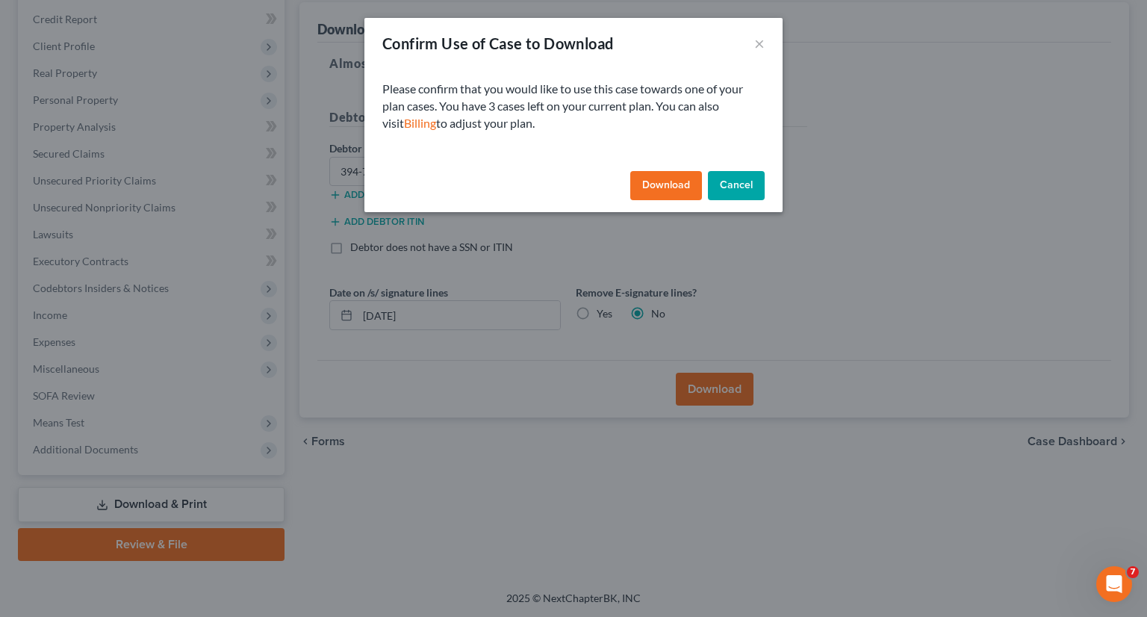
click at [671, 187] on button "Download" at bounding box center [666, 186] width 72 height 30
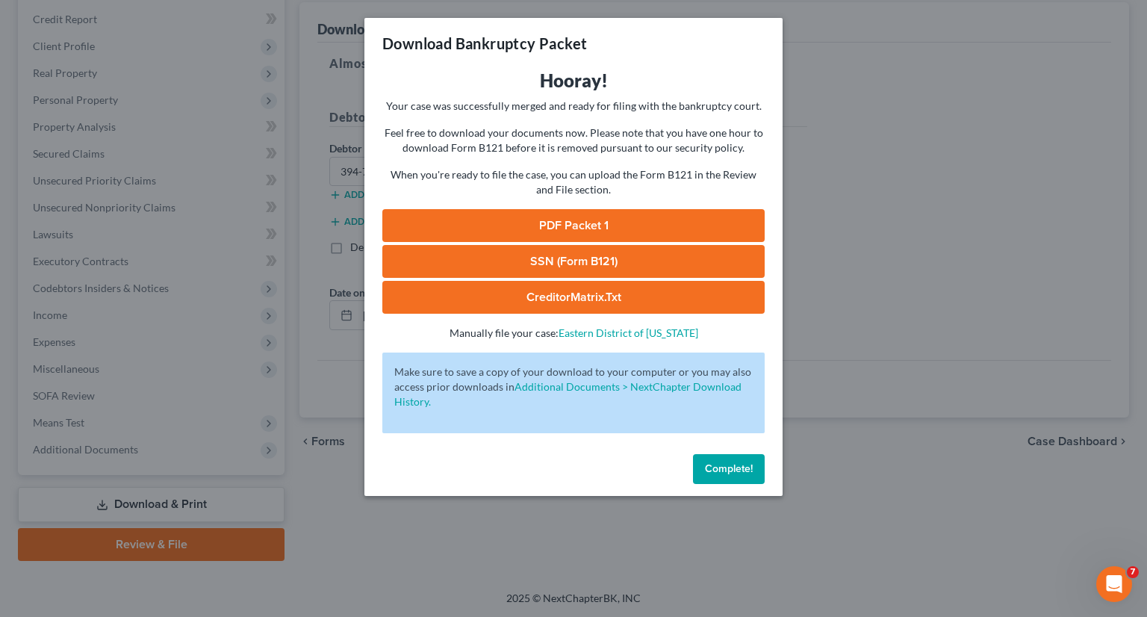
click at [686, 224] on link "PDF Packet 1" at bounding box center [573, 225] width 382 height 33
